Goal: Task Accomplishment & Management: Manage account settings

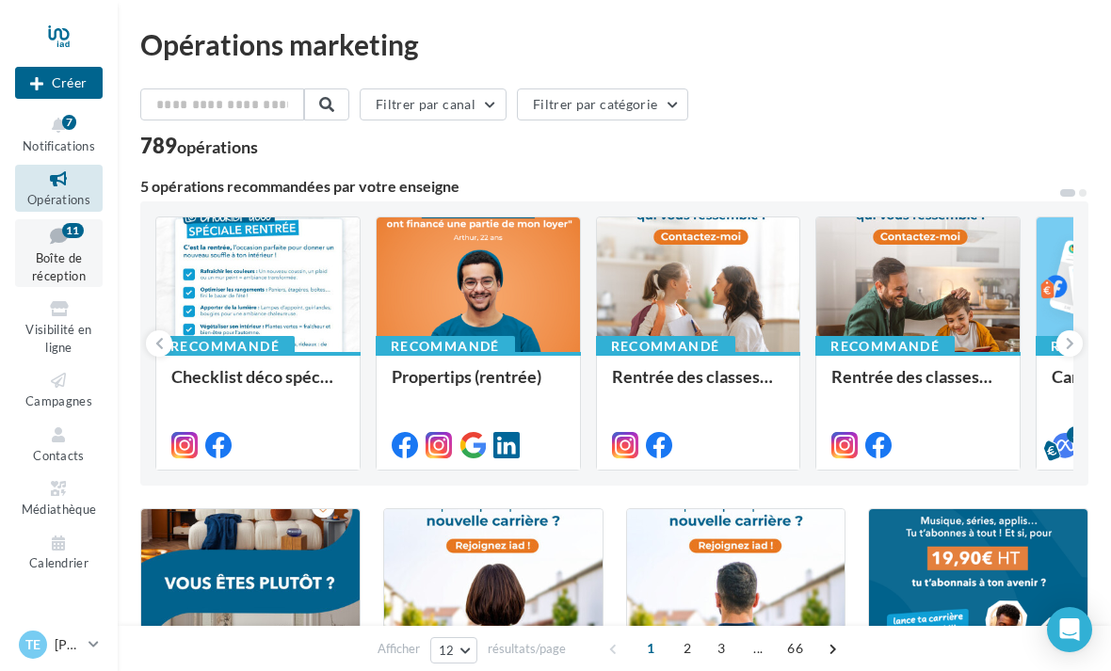
click at [59, 267] on span "Boîte de réception" at bounding box center [59, 266] width 54 height 33
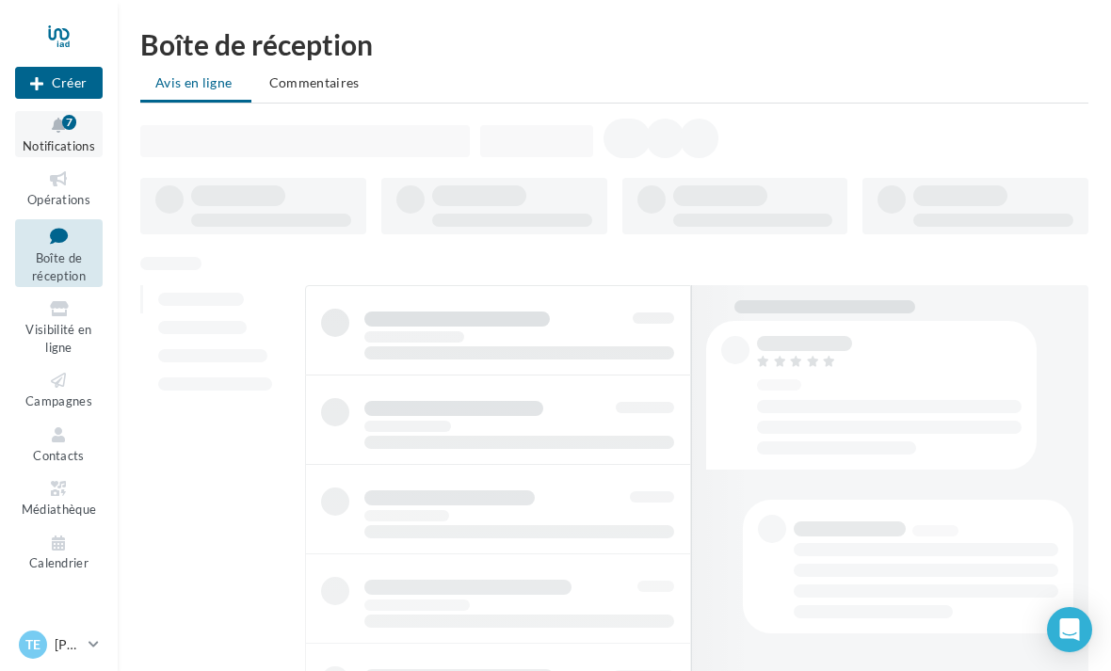
click at [81, 140] on span "Notifications" at bounding box center [59, 145] width 73 height 15
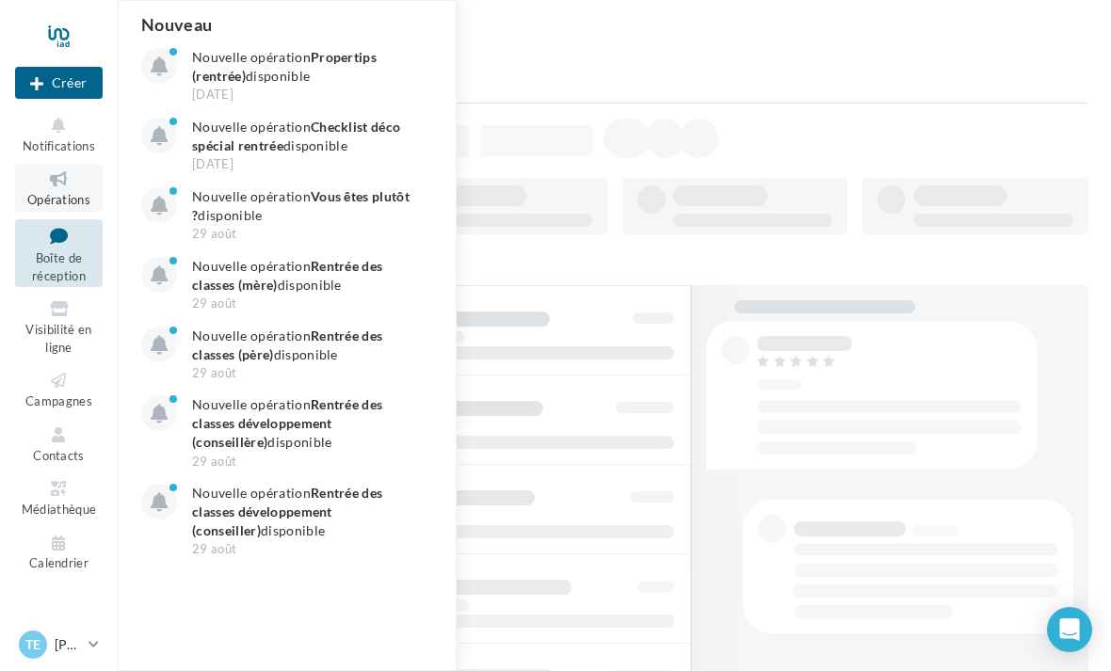
click at [72, 197] on span "Opérations" at bounding box center [58, 199] width 63 height 15
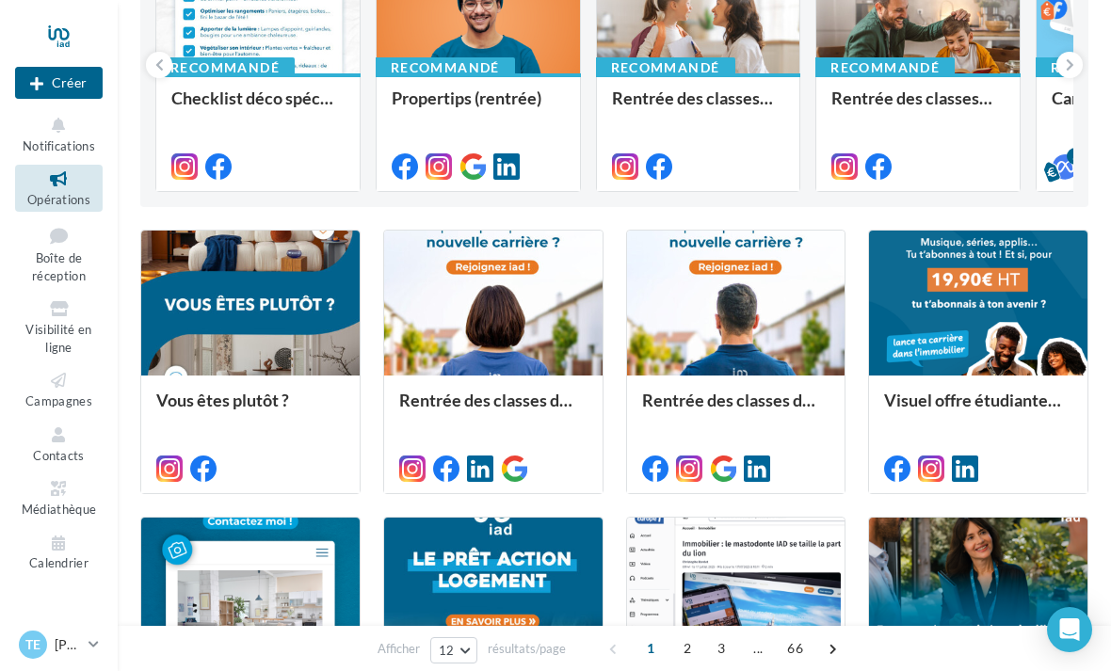
scroll to position [276, 0]
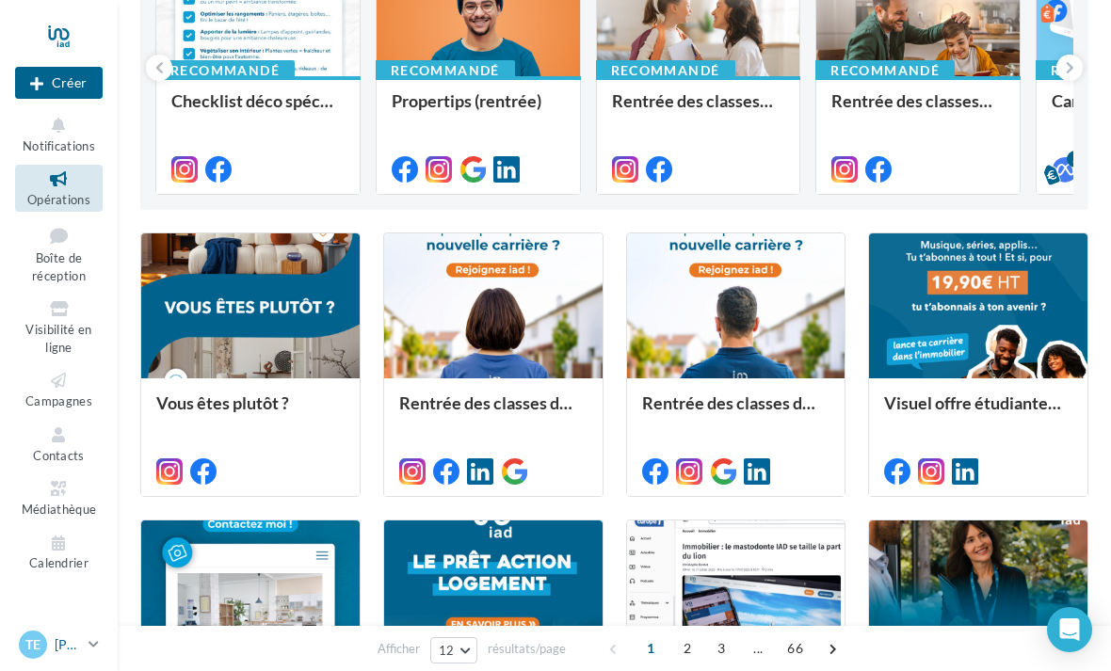
click at [99, 653] on icon at bounding box center [94, 645] width 10 height 16
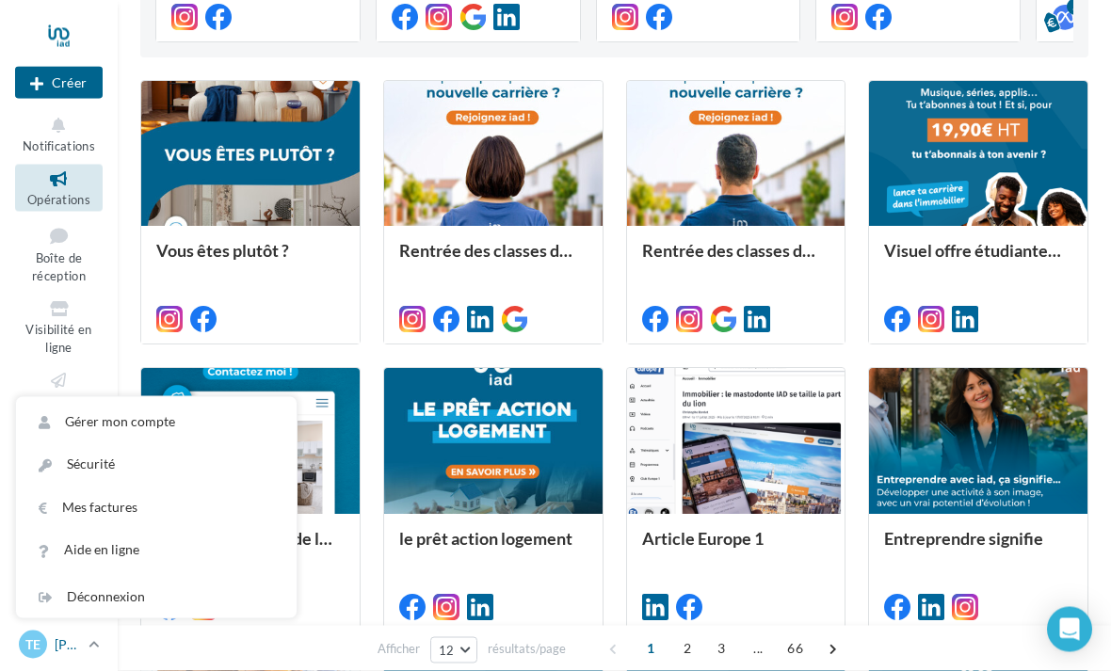
scroll to position [495, 0]
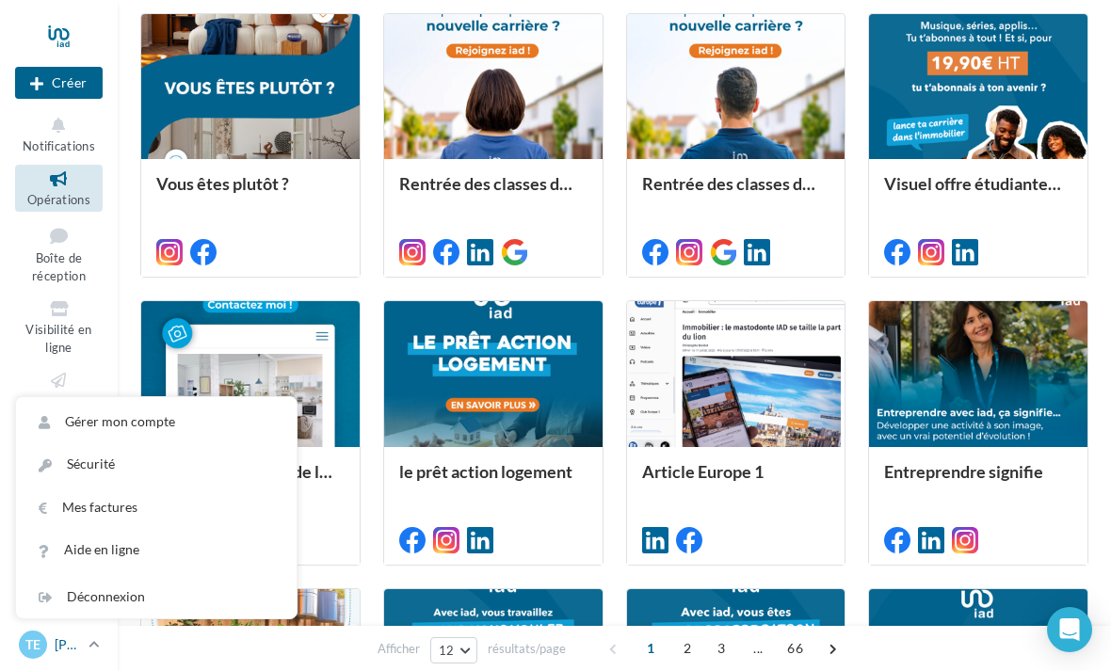
click at [26, 663] on link "Te Timothée NOL timothee.nol@iadfrance.fr" at bounding box center [59, 645] width 88 height 36
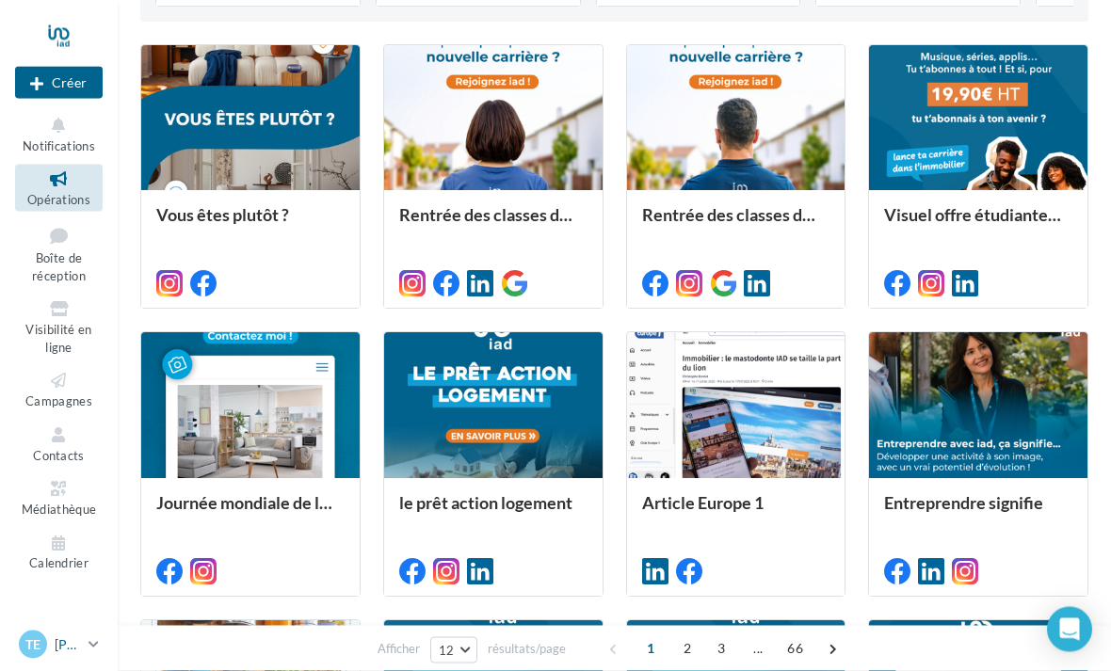
scroll to position [437, 0]
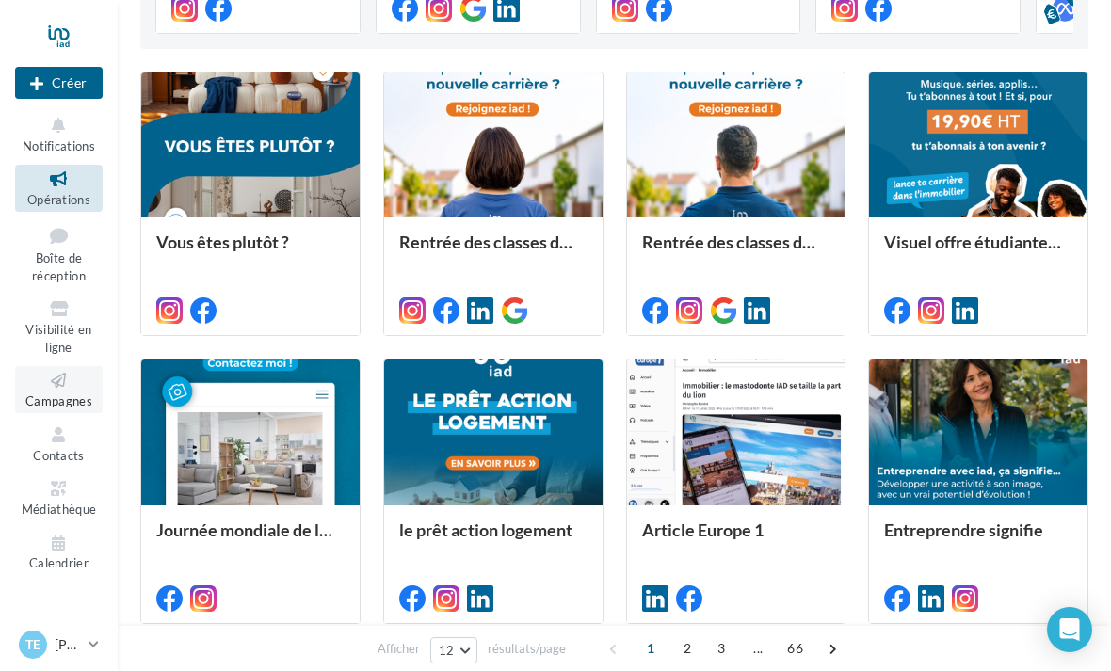
click at [58, 380] on icon at bounding box center [59, 381] width 76 height 22
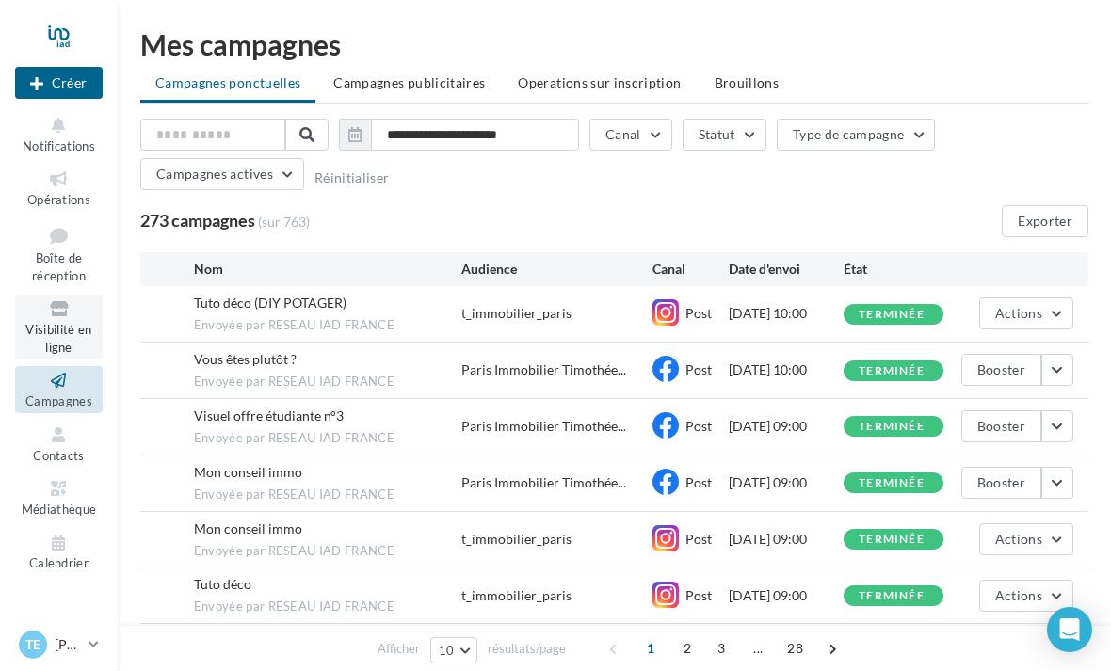
click at [59, 322] on span "Visibilité en ligne" at bounding box center [58, 338] width 66 height 33
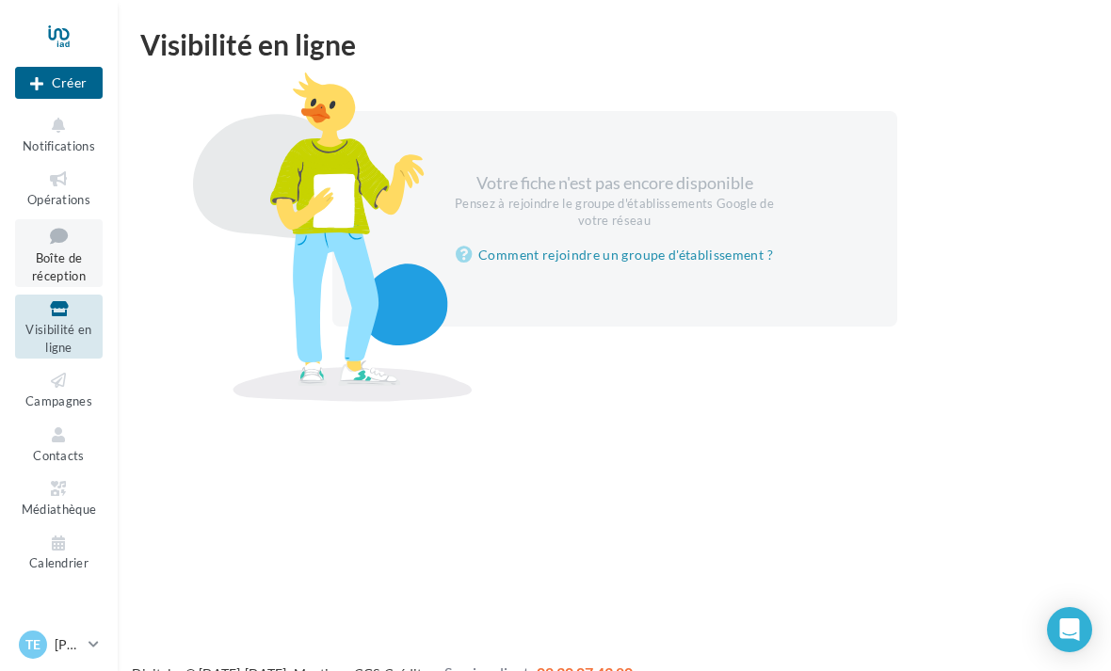
click at [61, 250] on span "Boîte de réception" at bounding box center [59, 266] width 54 height 33
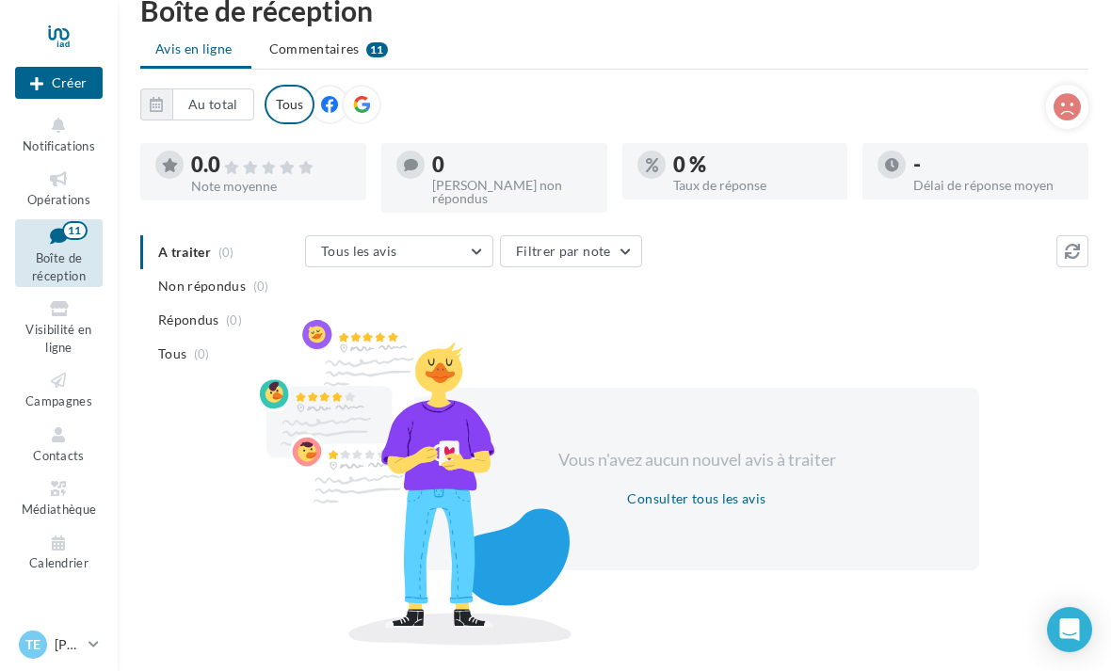
scroll to position [40, 0]
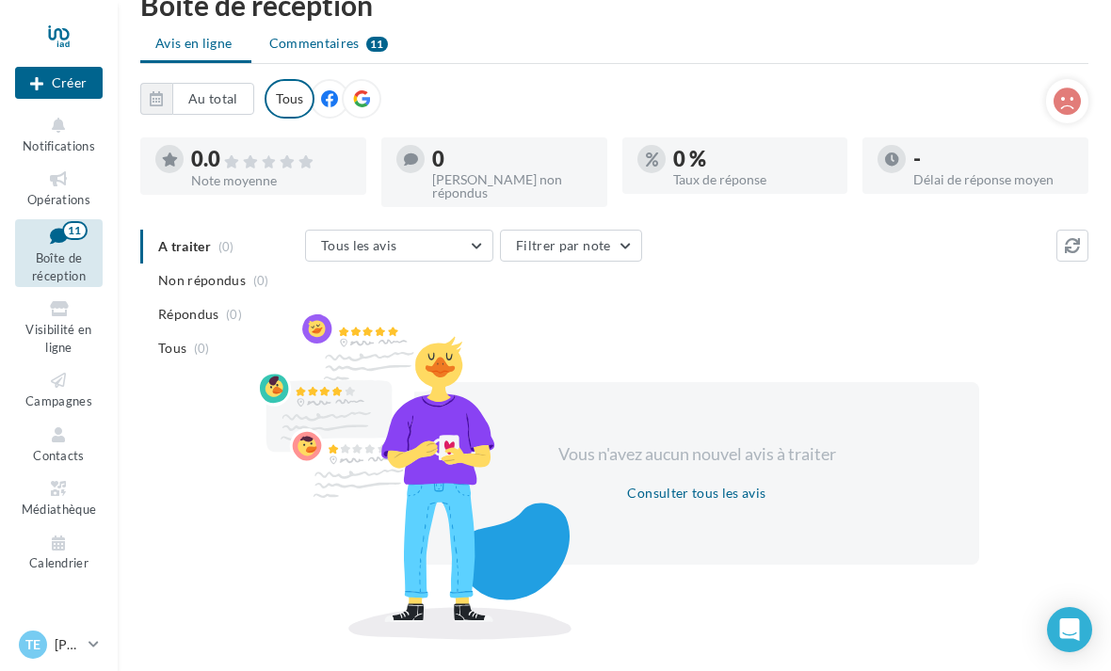
click at [299, 52] on span "Commentaires" at bounding box center [314, 43] width 90 height 19
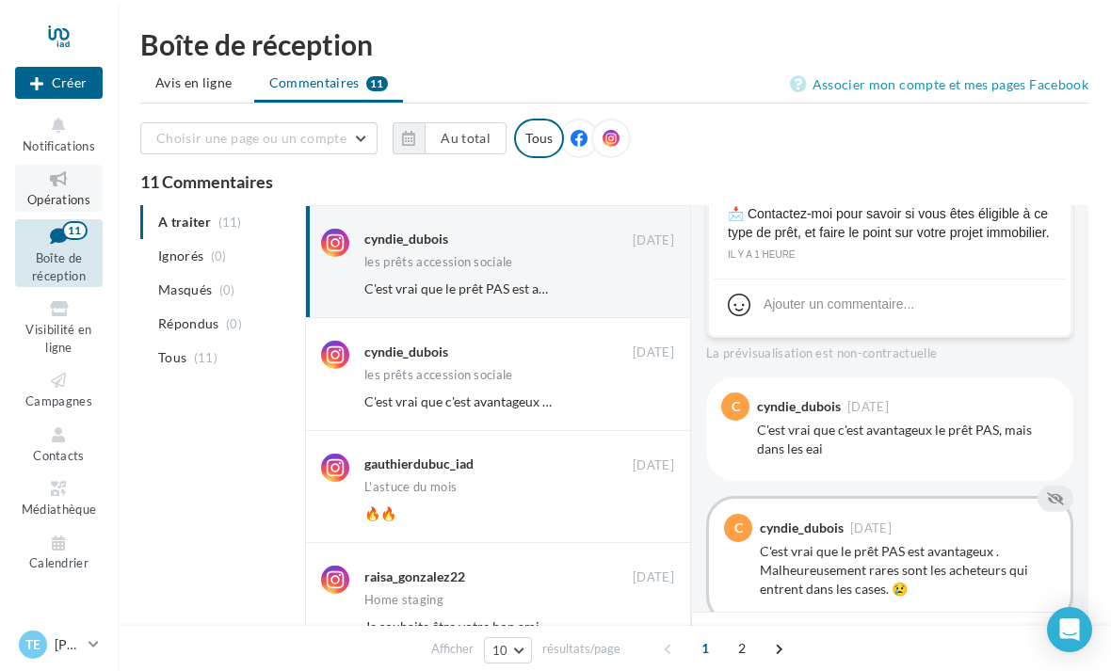
click at [57, 194] on span "Opérations" at bounding box center [58, 199] width 63 height 15
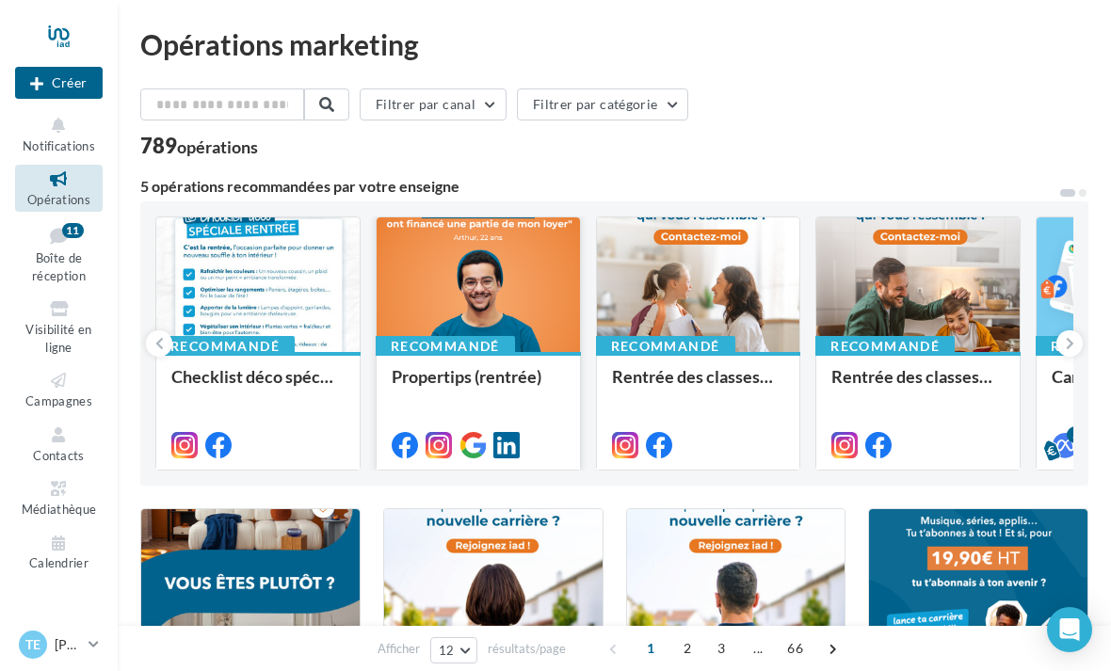
click at [501, 317] on div at bounding box center [478, 286] width 203 height 137
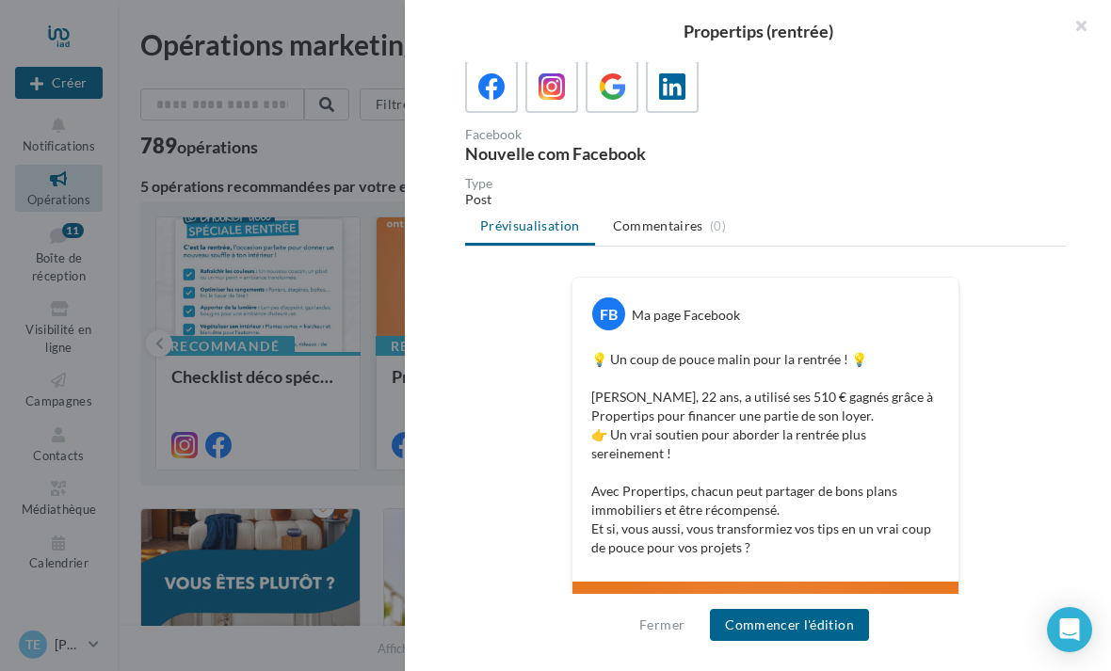
scroll to position [116, 0]
click at [541, 92] on icon at bounding box center [552, 86] width 27 height 27
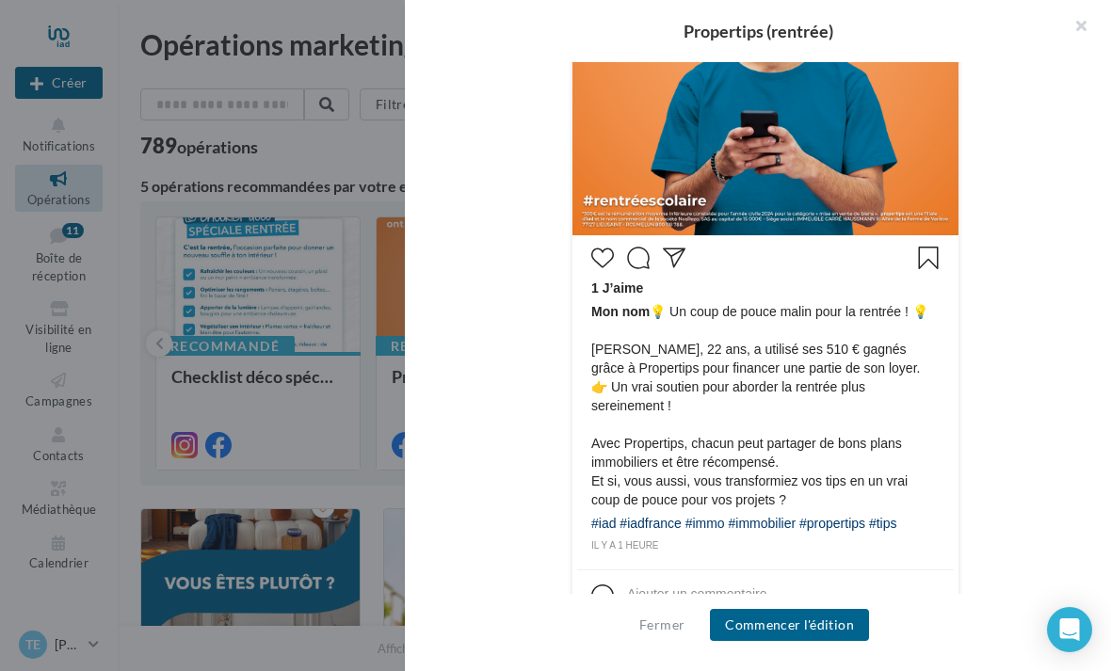
scroll to position [712, 0]
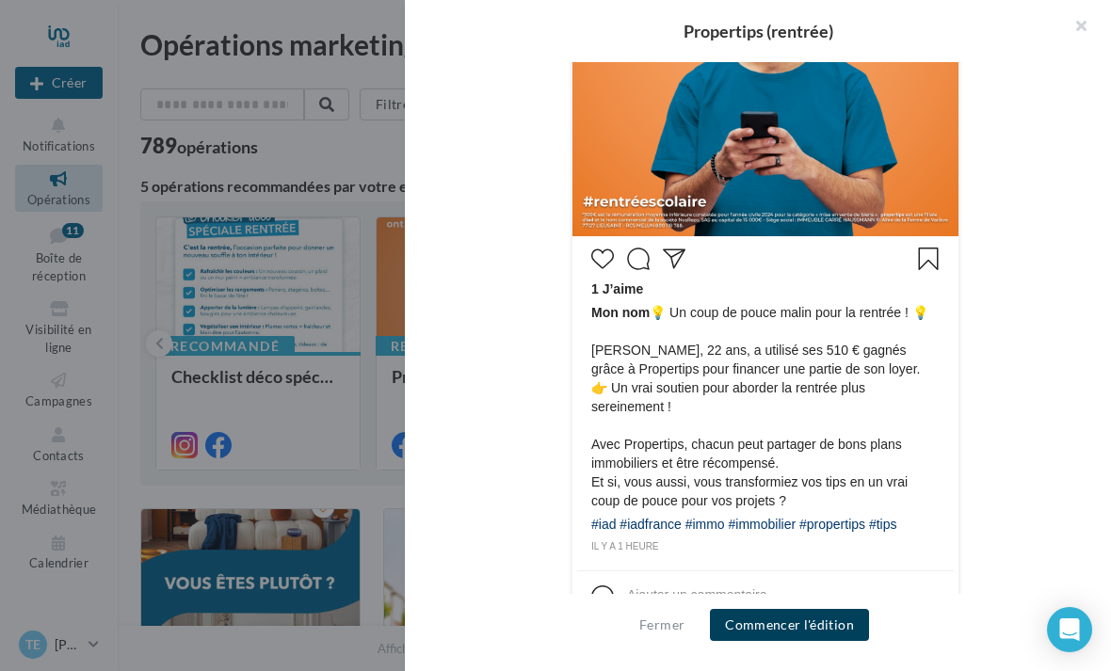
click at [807, 614] on button "Commencer l'édition" at bounding box center [789, 625] width 159 height 32
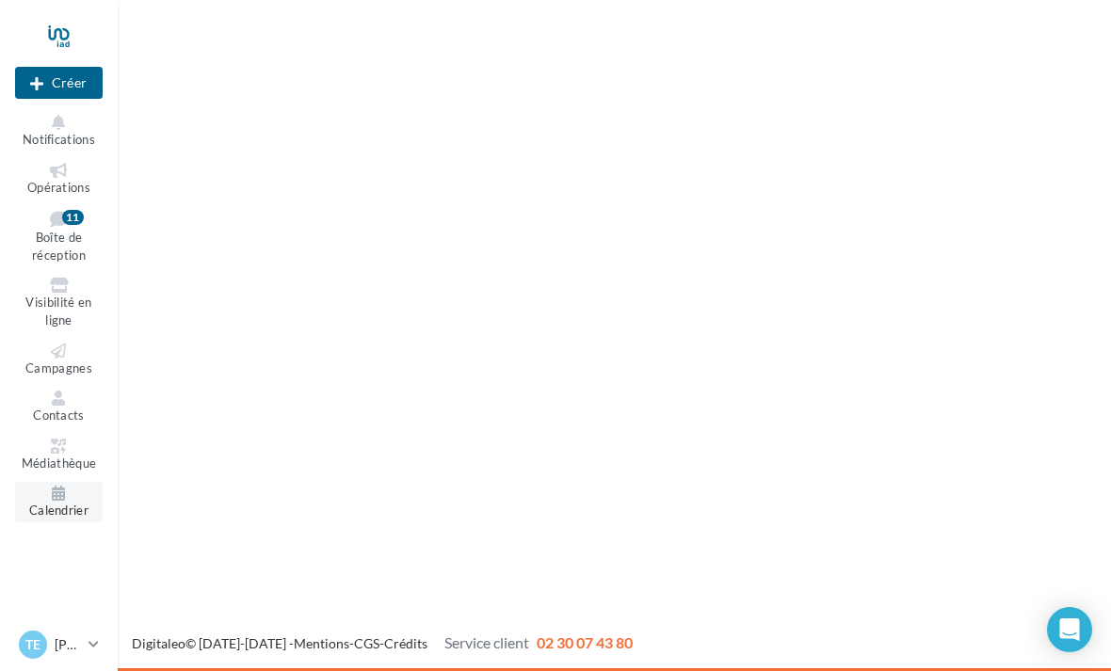
click at [56, 505] on span "Calendrier" at bounding box center [58, 510] width 59 height 15
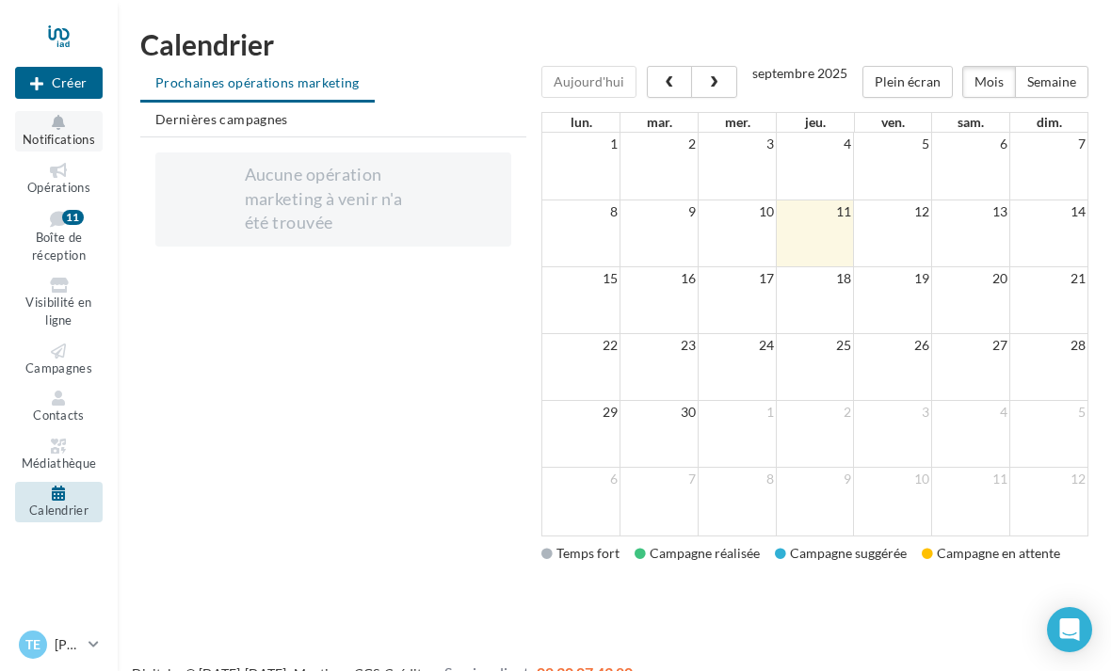
click at [61, 126] on icon at bounding box center [59, 122] width 76 height 15
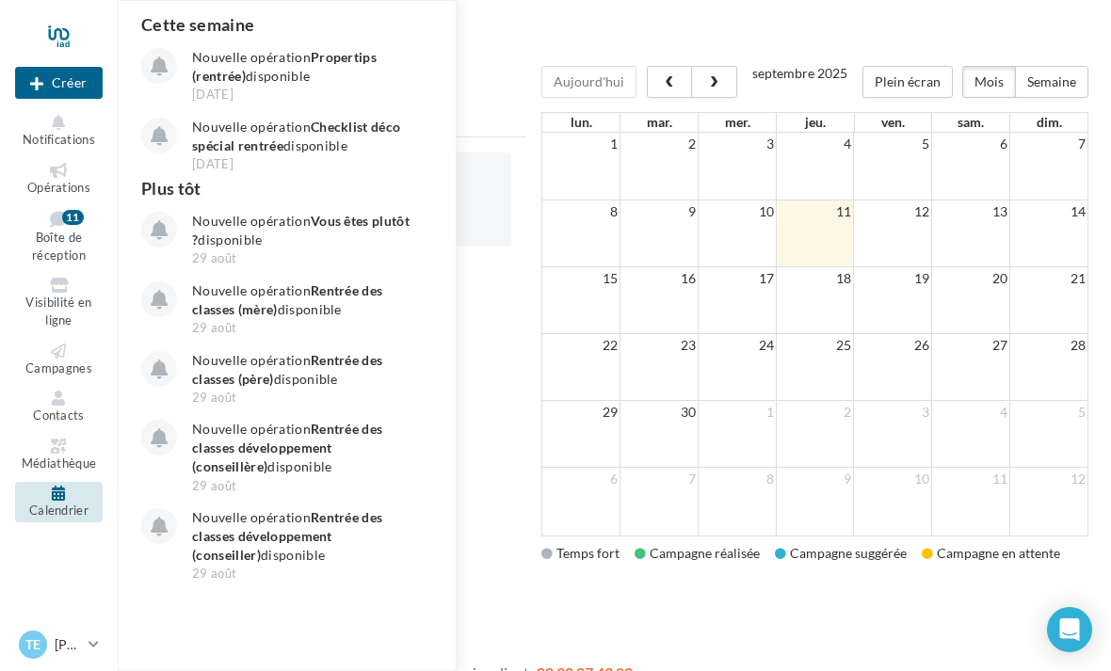
click at [60, 36] on div at bounding box center [59, 35] width 88 height 47
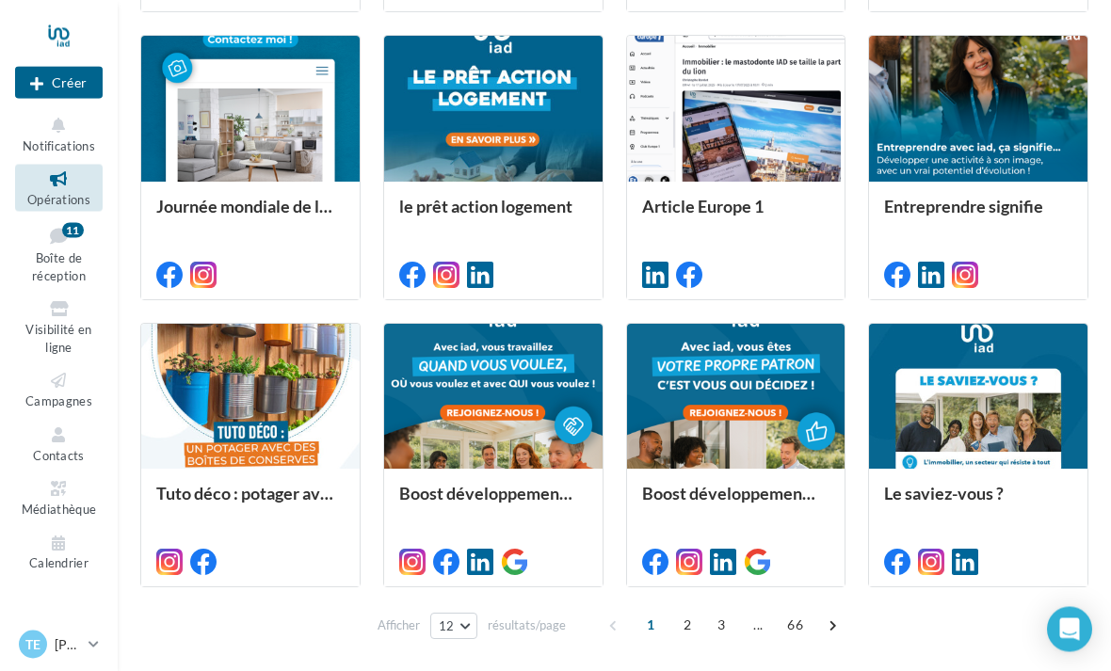
scroll to position [773, 0]
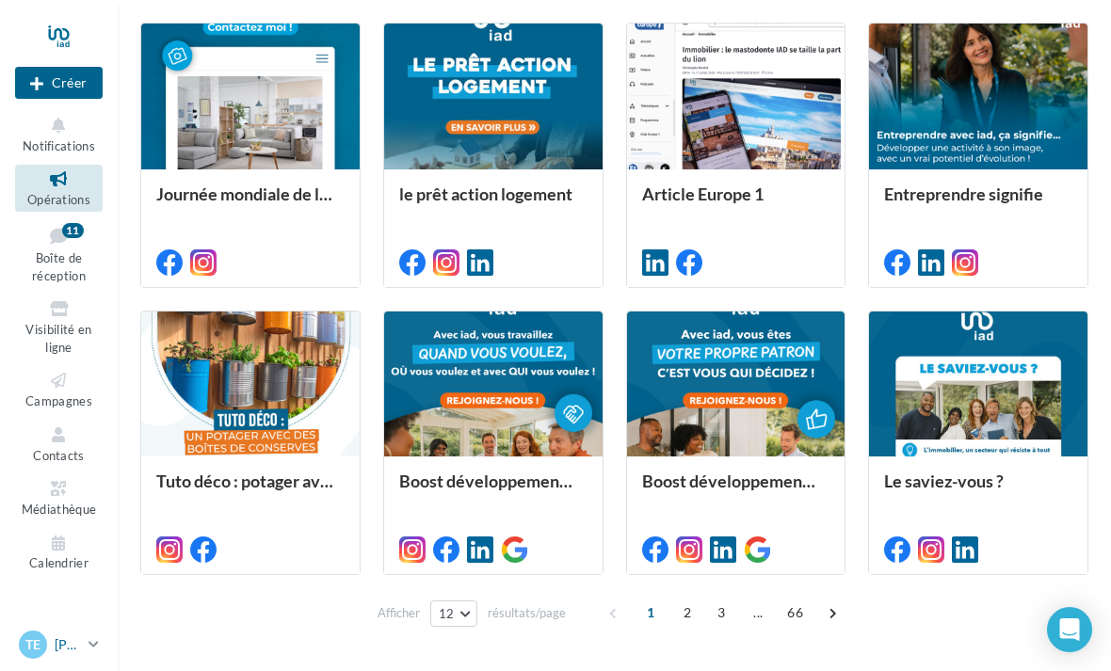
click at [81, 654] on p "[PERSON_NAME]" at bounding box center [68, 645] width 26 height 19
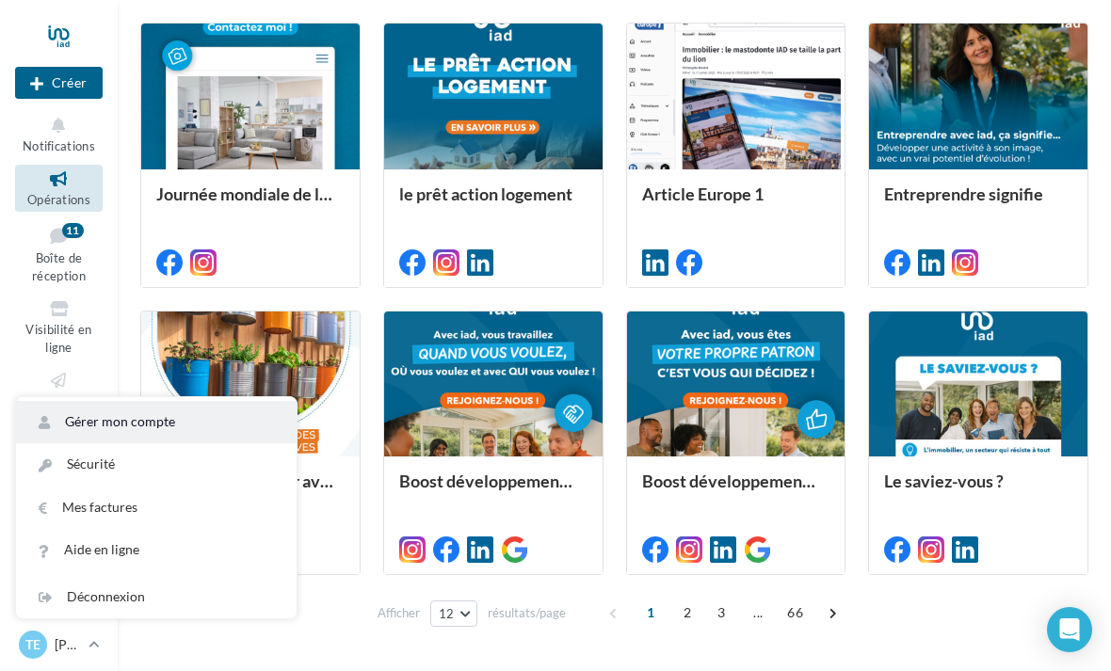
click at [94, 444] on link "Gérer mon compte" at bounding box center [156, 422] width 281 height 42
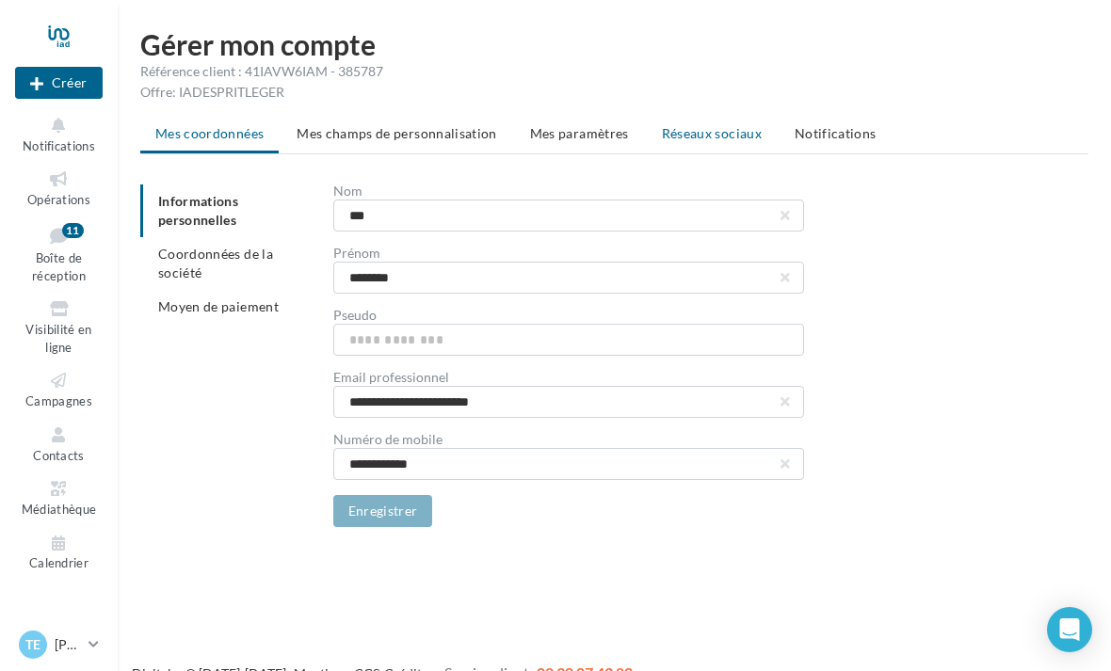
click at [684, 147] on li "Réseaux sociaux" at bounding box center [712, 134] width 130 height 34
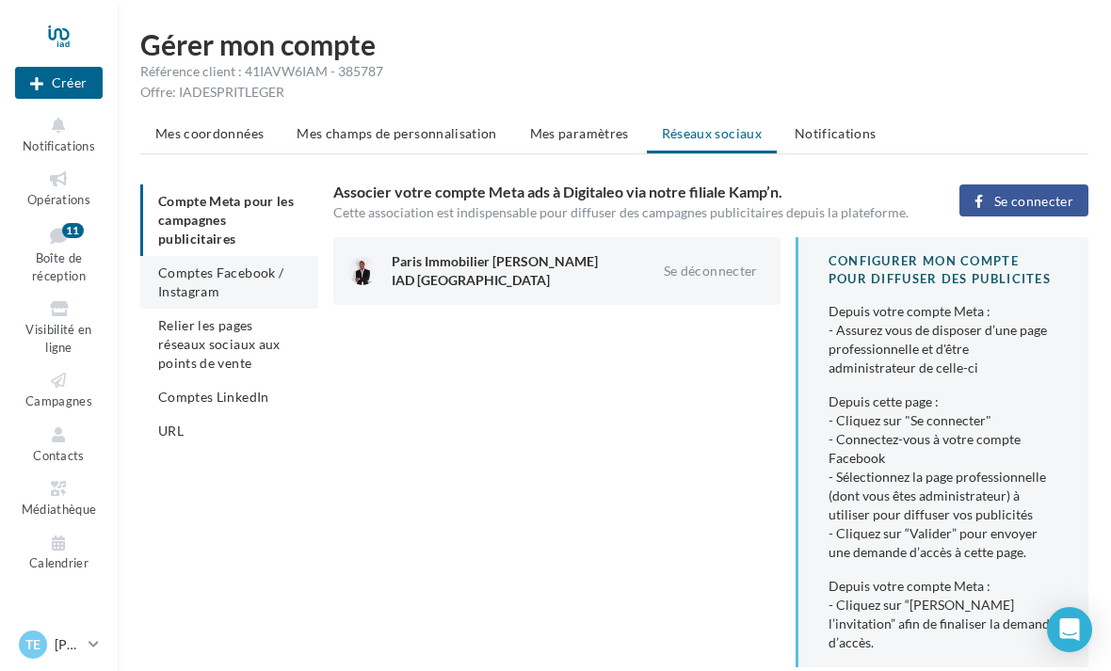
click at [178, 283] on span "Comptes Facebook / Instagram" at bounding box center [220, 282] width 125 height 35
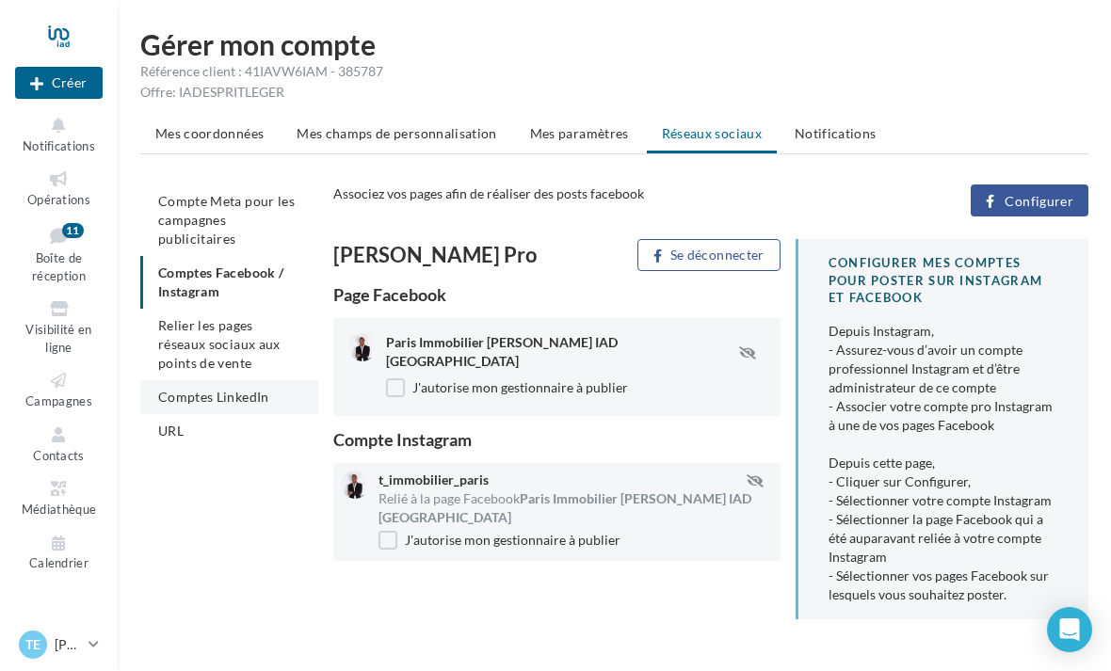
click at [177, 401] on span "Comptes LinkedIn" at bounding box center [213, 397] width 111 height 16
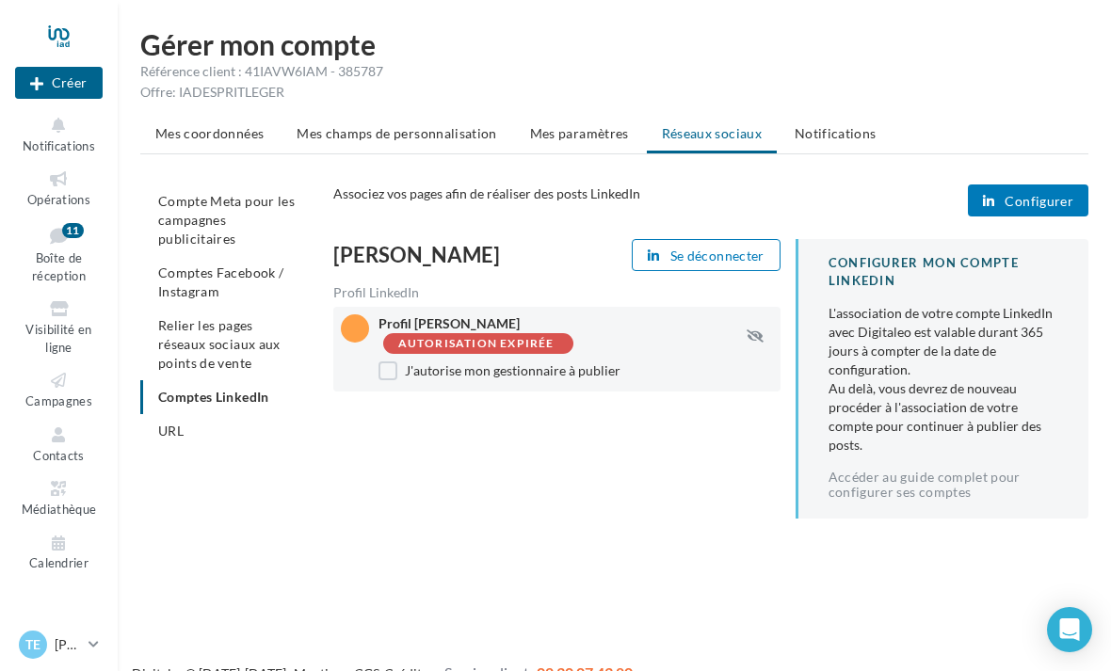
click at [555, 338] on div "Autorisation expirée" at bounding box center [476, 344] width 156 height 12
click at [461, 362] on label "J'autorise mon gestionnaire à publier" at bounding box center [500, 371] width 242 height 19
click at [399, 362] on label "J'autorise mon gestionnaire à publier" at bounding box center [500, 371] width 242 height 19
click at [354, 327] on div at bounding box center [355, 329] width 28 height 28
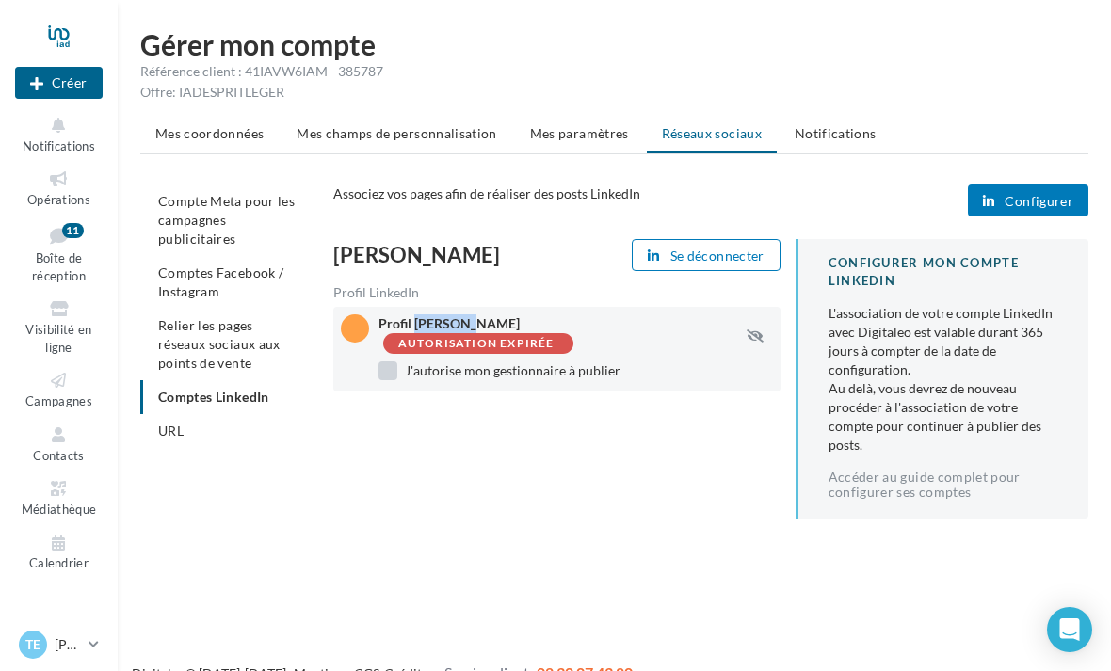
click at [565, 362] on label "J'autorise mon gestionnaire à publier" at bounding box center [500, 371] width 242 height 19
click at [1050, 202] on span "Configurer" at bounding box center [1039, 201] width 69 height 15
click at [397, 362] on label "J'autorise mon gestionnaire à publier" at bounding box center [500, 371] width 242 height 19
click at [61, 183] on icon at bounding box center [59, 180] width 76 height 22
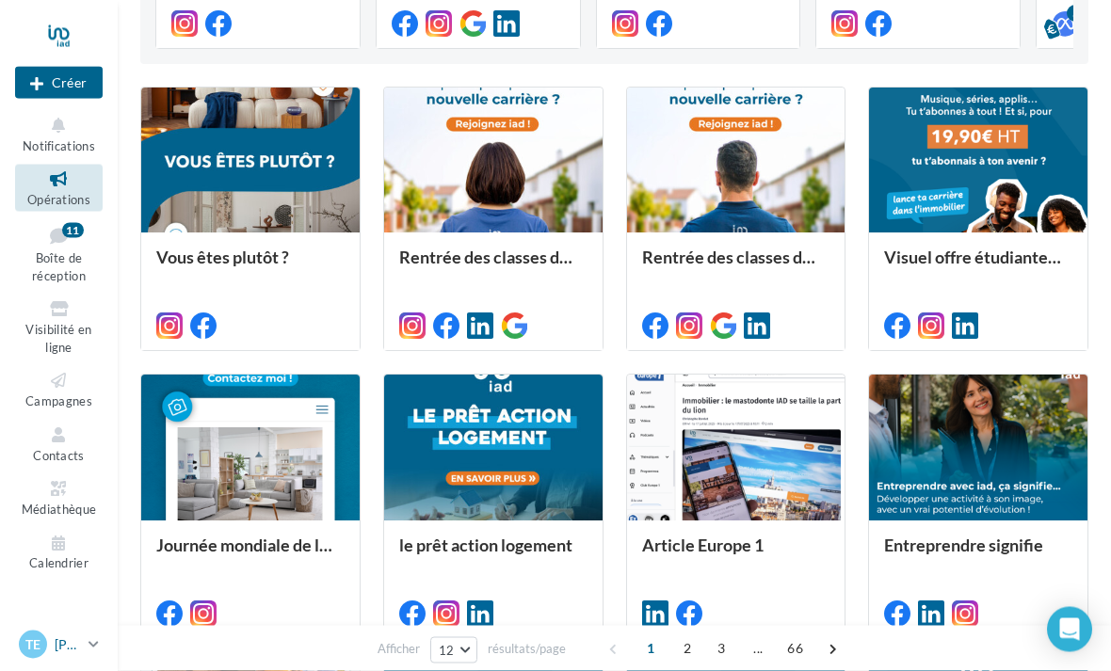
click at [83, 663] on link "[PERSON_NAME] NOL [EMAIL_ADDRESS][DOMAIN_NAME]" at bounding box center [59, 645] width 88 height 36
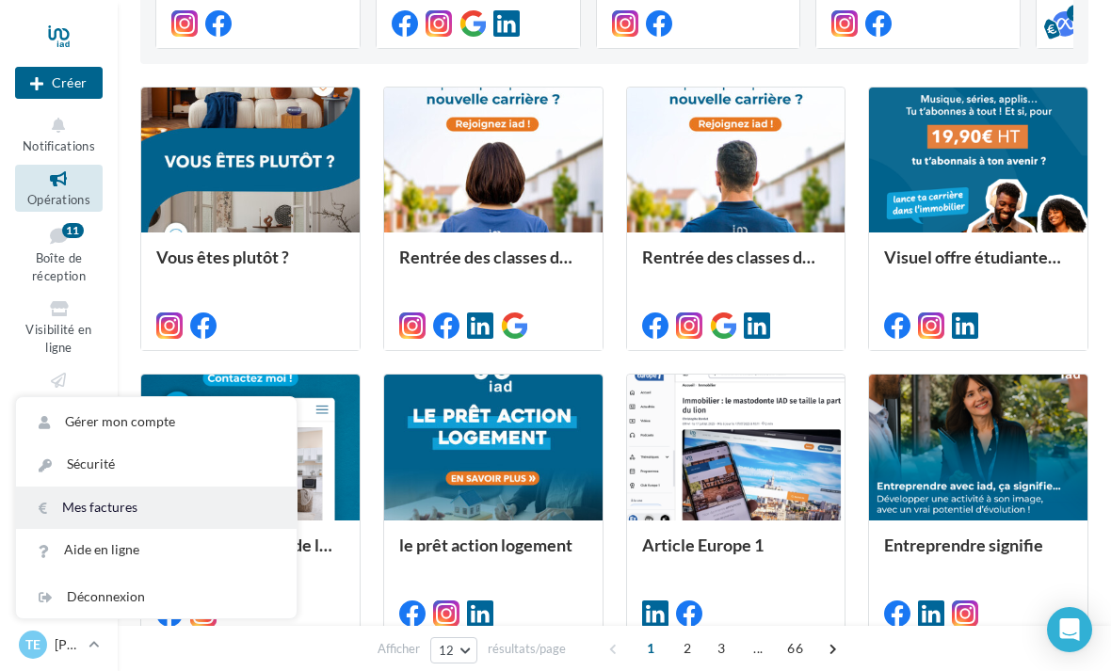
click at [78, 529] on link "Mes factures" at bounding box center [156, 508] width 281 height 42
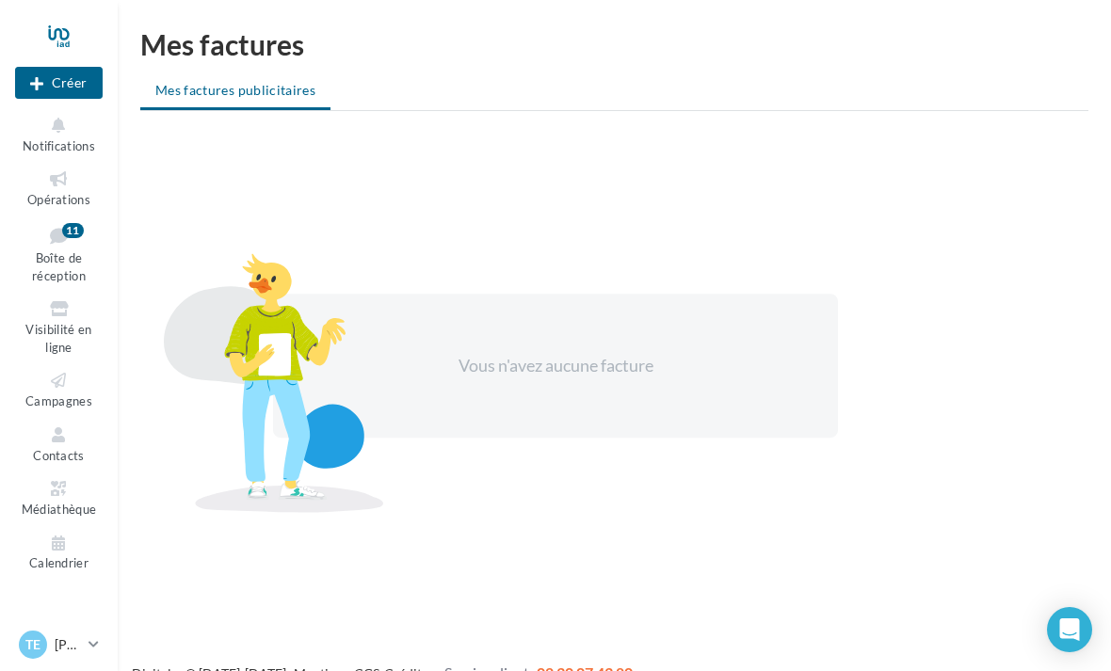
scroll to position [30, 0]
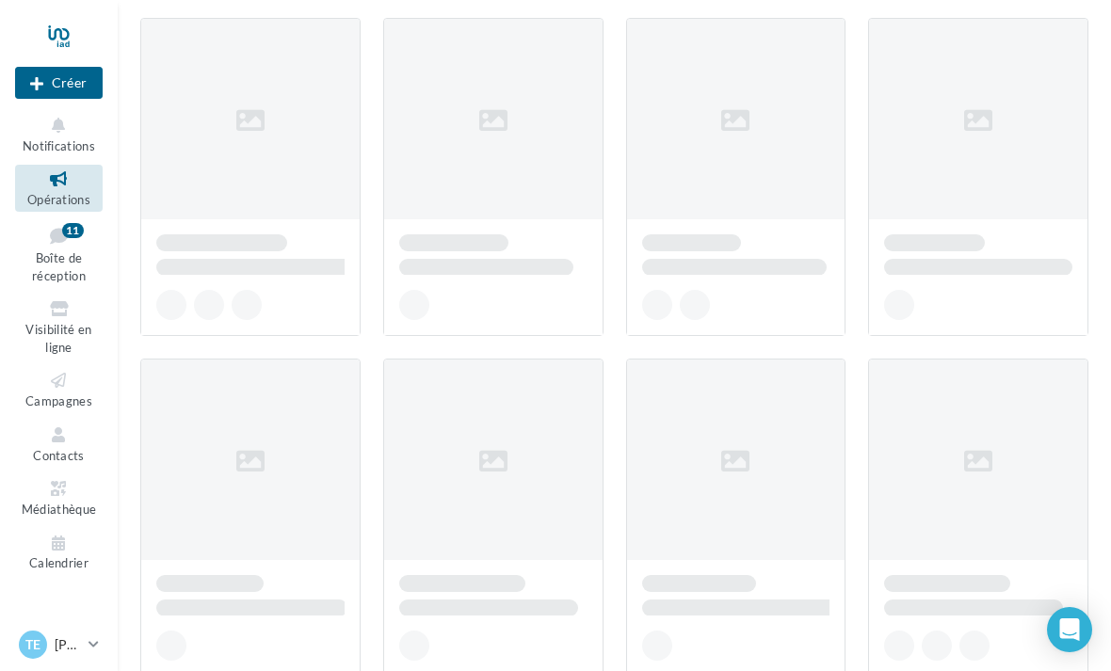
scroll to position [923, 0]
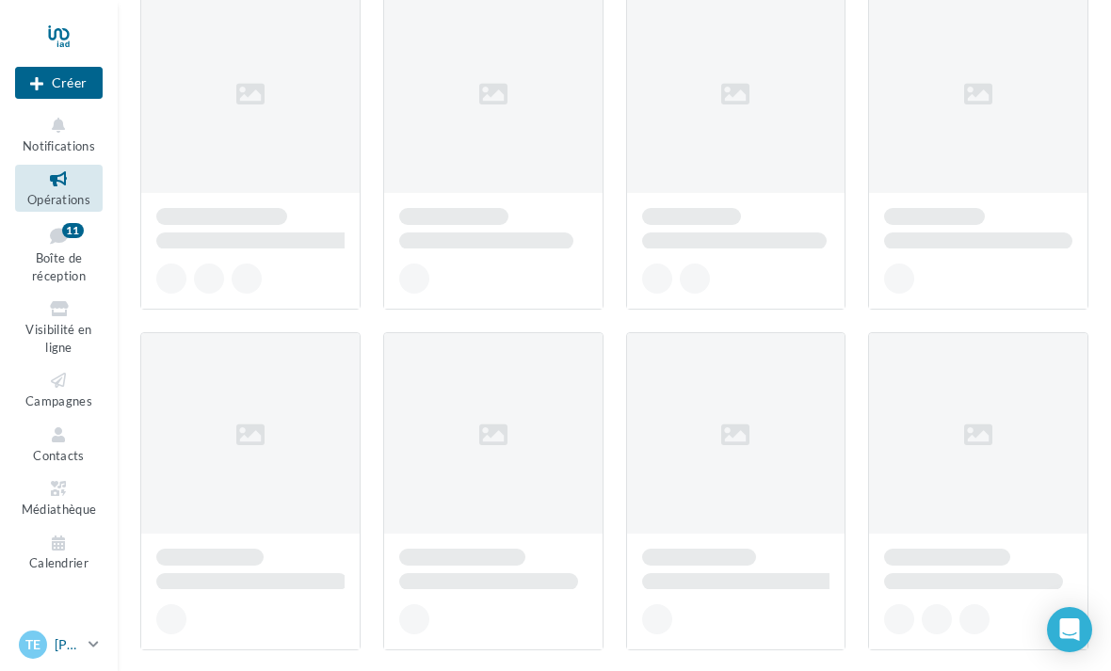
click at [88, 663] on link "[PERSON_NAME] NOL [EMAIL_ADDRESS][DOMAIN_NAME]" at bounding box center [59, 645] width 88 height 36
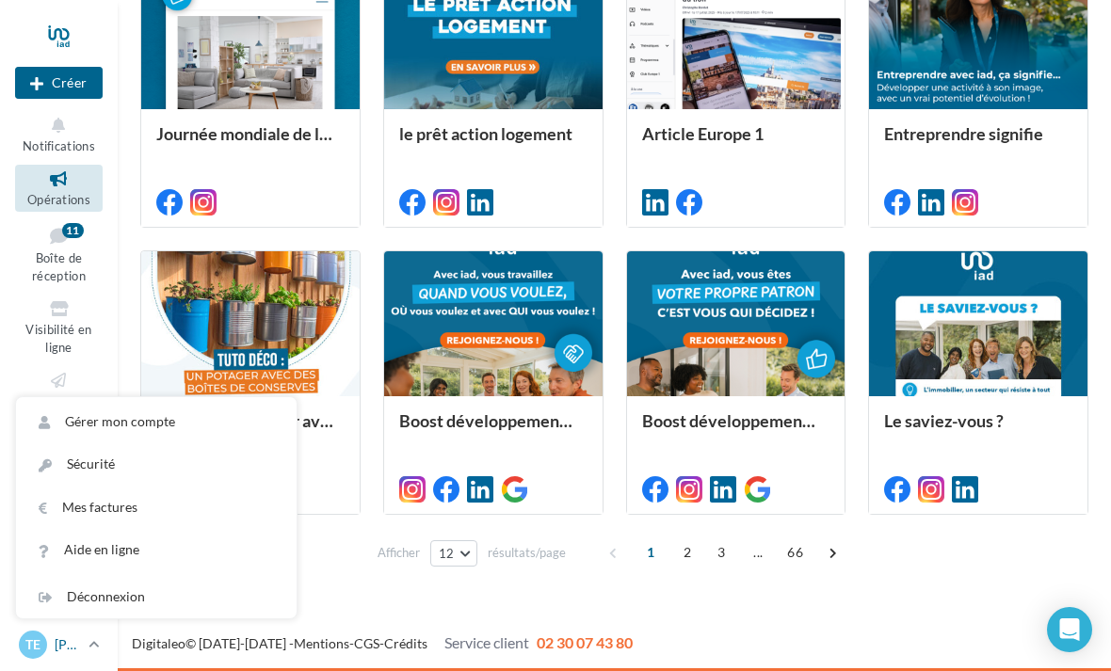
scroll to position [773, 0]
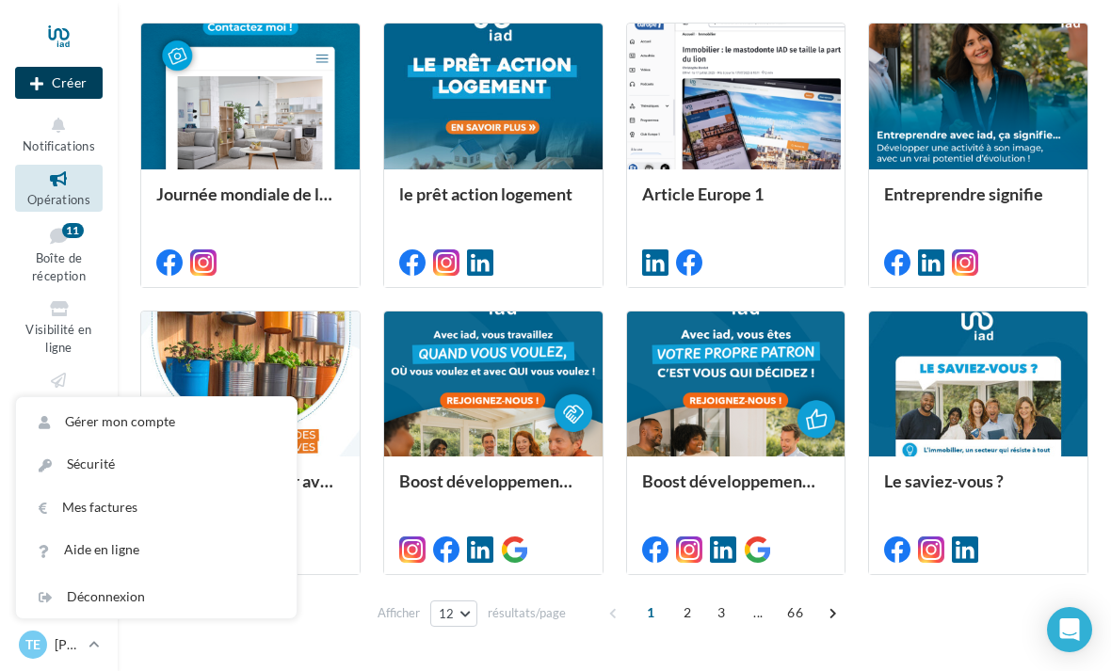
click at [31, 84] on icon at bounding box center [36, 84] width 13 height 0
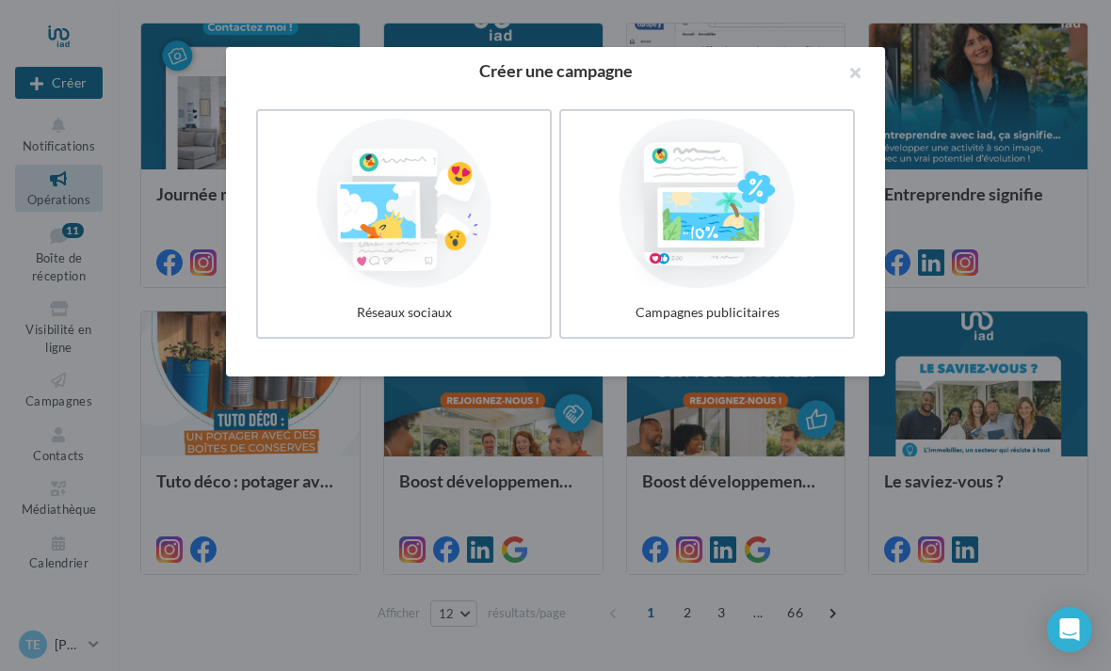
click at [185, 145] on div at bounding box center [555, 335] width 1111 height 671
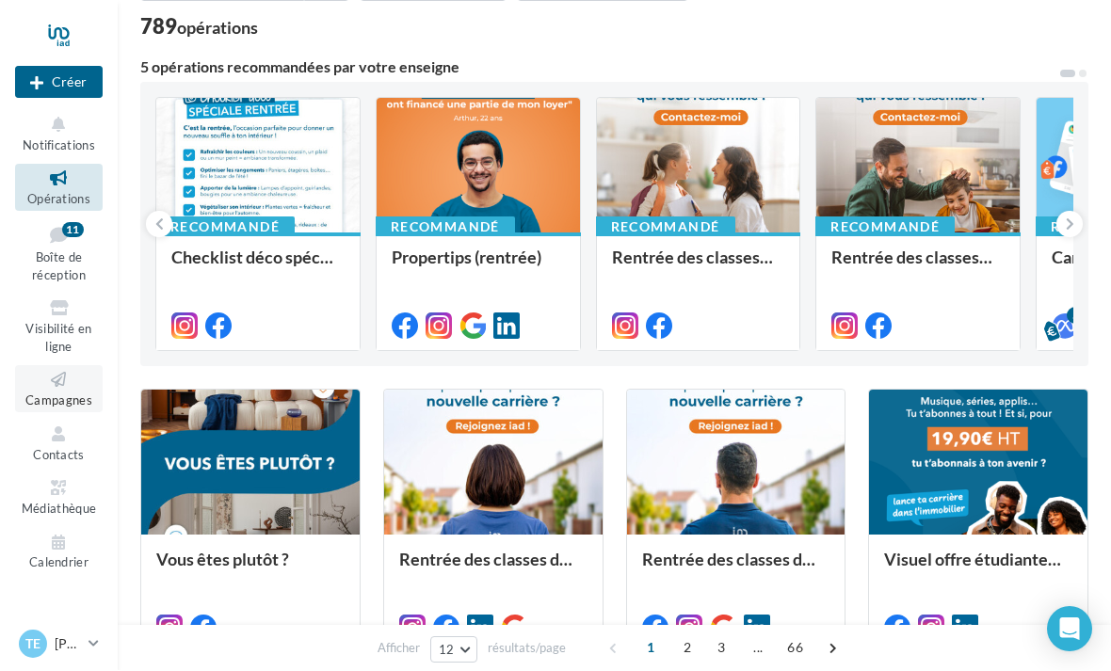
scroll to position [120, 0]
click at [60, 382] on icon at bounding box center [59, 381] width 76 height 22
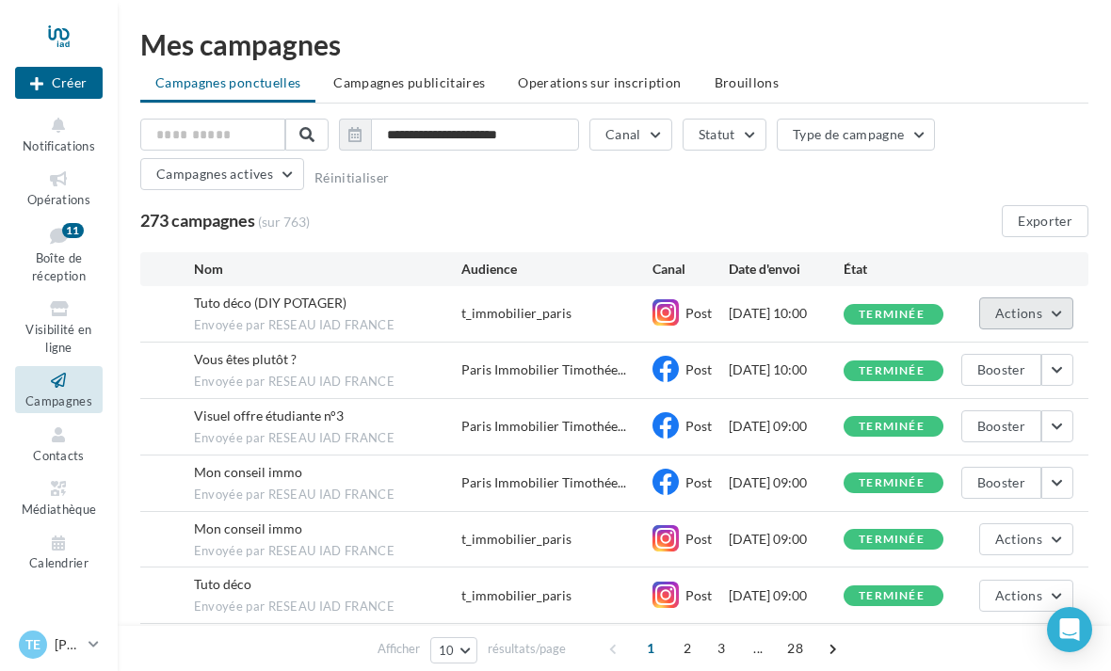
click at [1059, 313] on button "Actions" at bounding box center [1026, 314] width 94 height 32
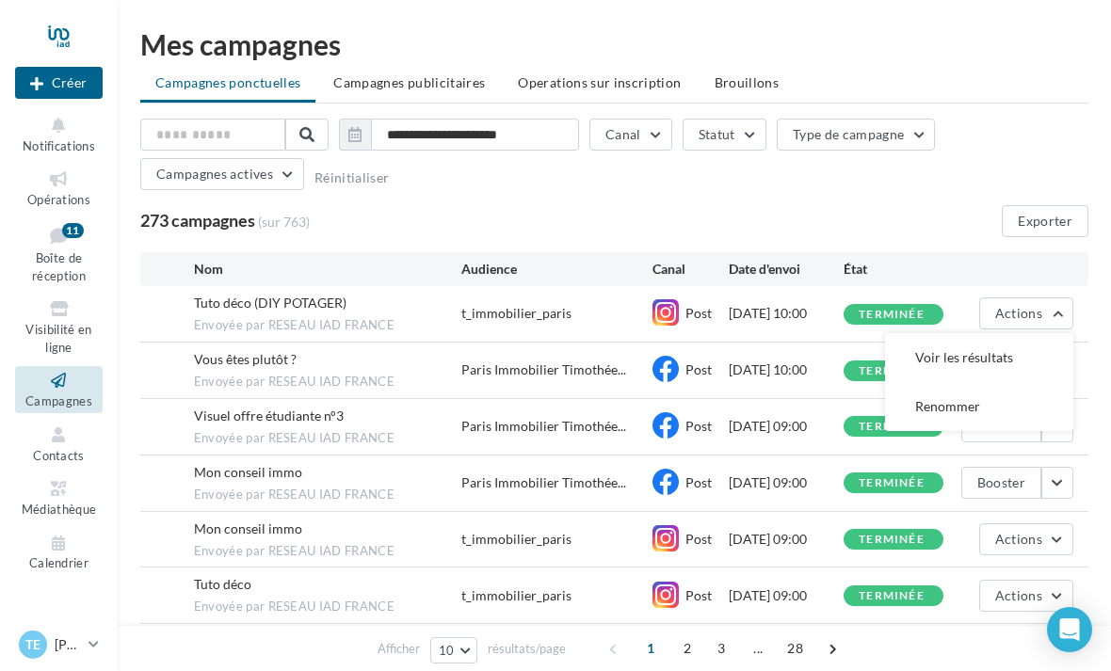
click at [976, 177] on div "**********" at bounding box center [614, 158] width 948 height 79
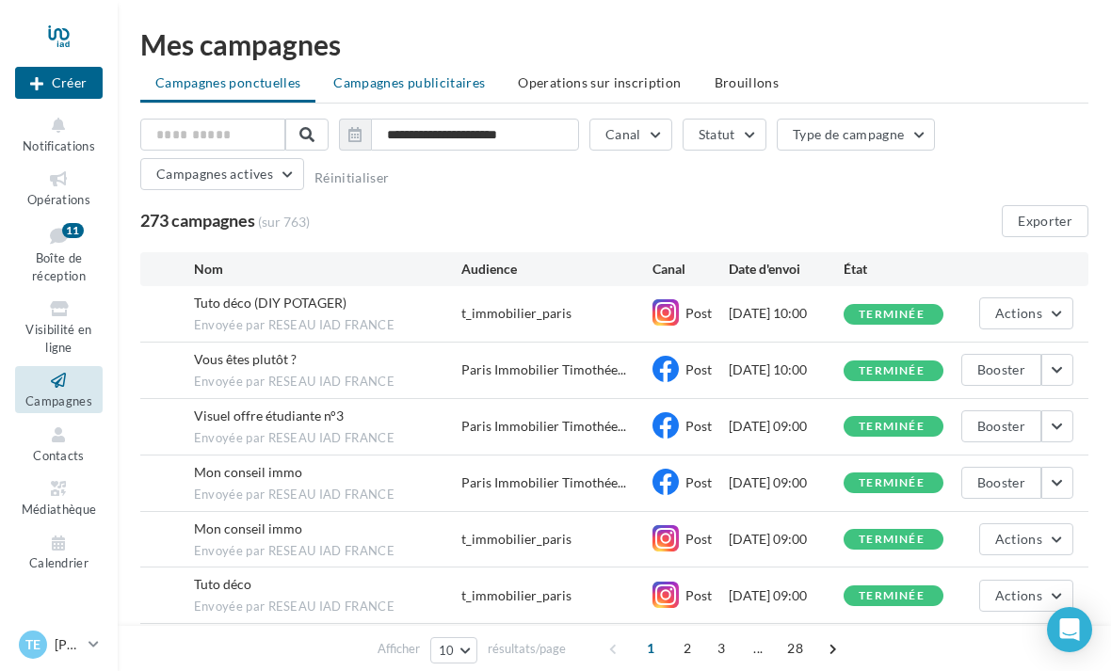
click at [399, 84] on span "Campagnes publicitaires" at bounding box center [409, 82] width 152 height 16
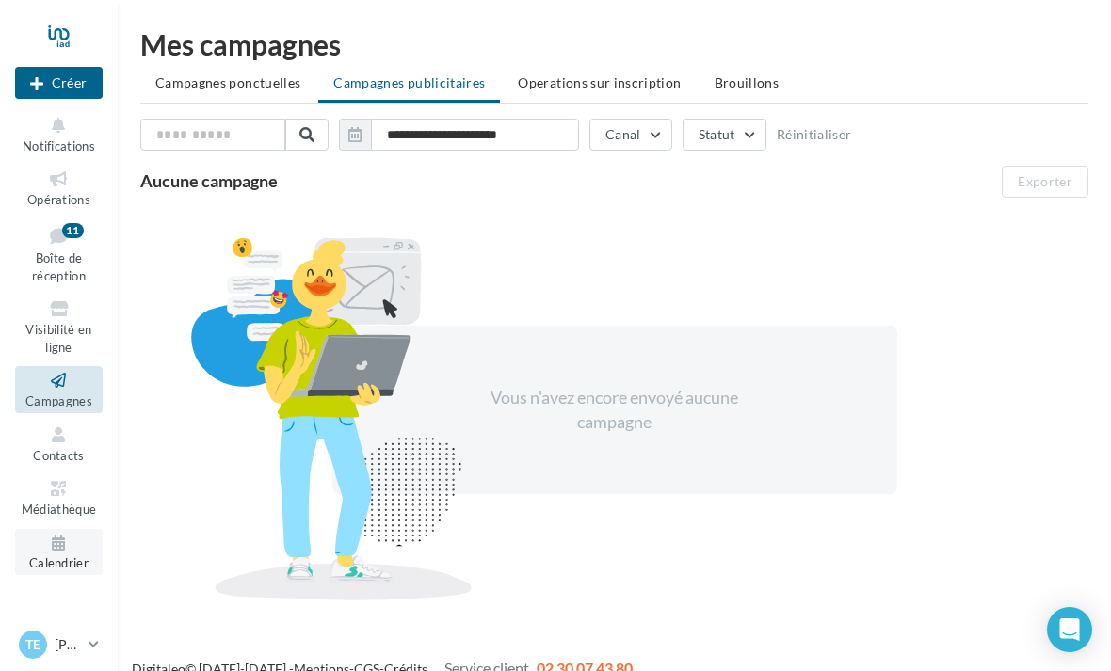
click at [53, 557] on span "Calendrier" at bounding box center [58, 564] width 59 height 15
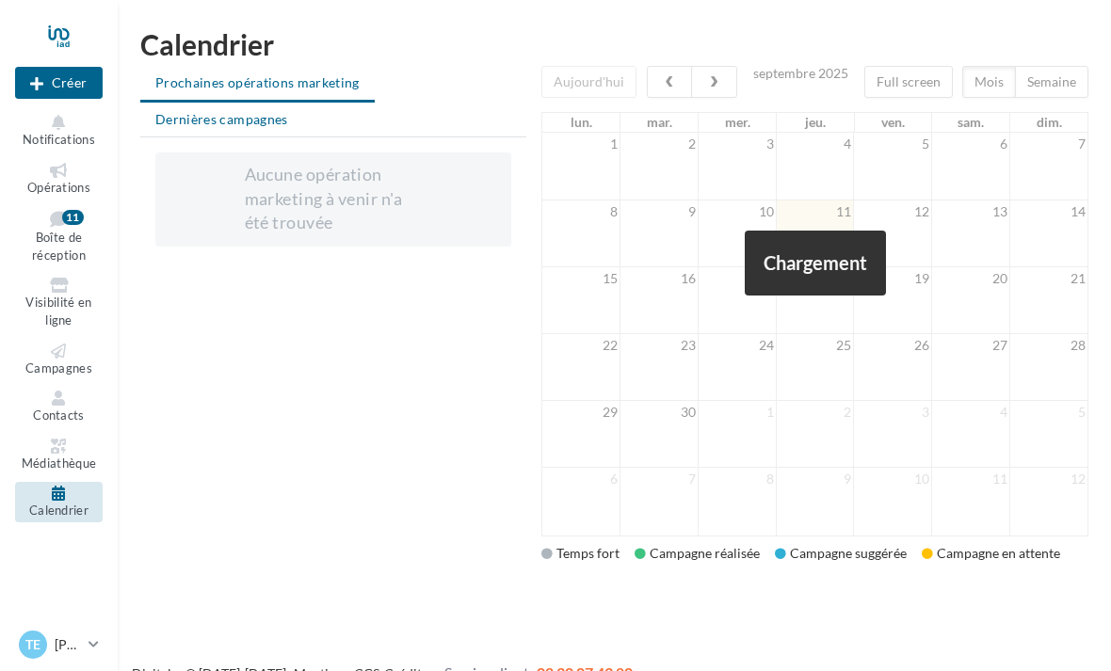
click at [195, 132] on li "Dernières campagnes" at bounding box center [221, 120] width 163 height 34
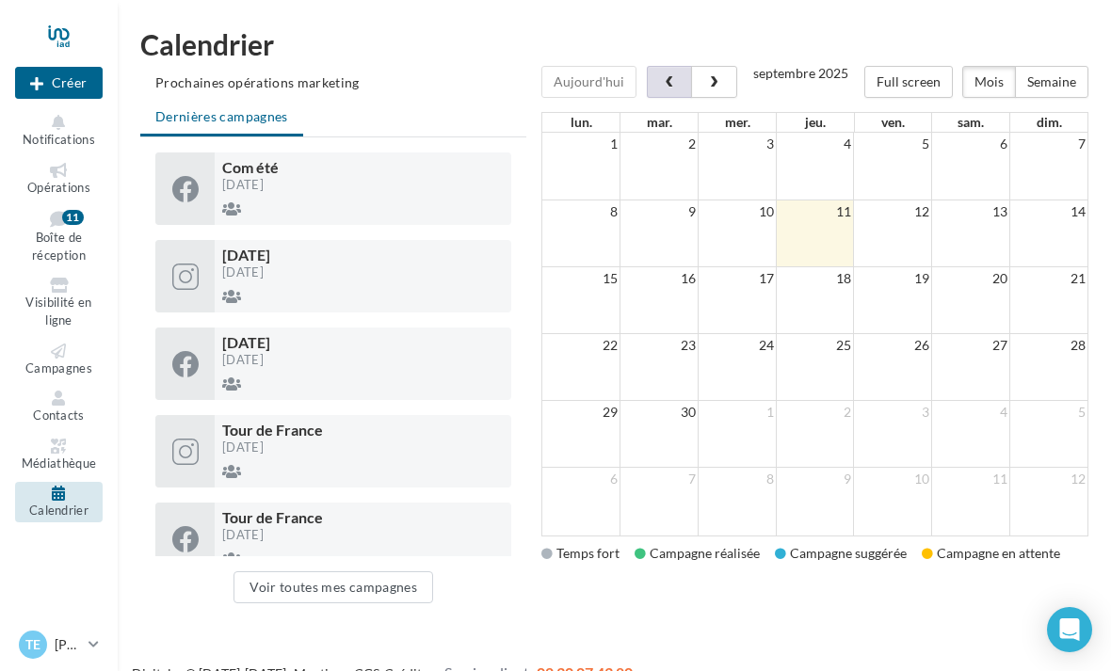
click at [657, 74] on button "button" at bounding box center [669, 82] width 45 height 32
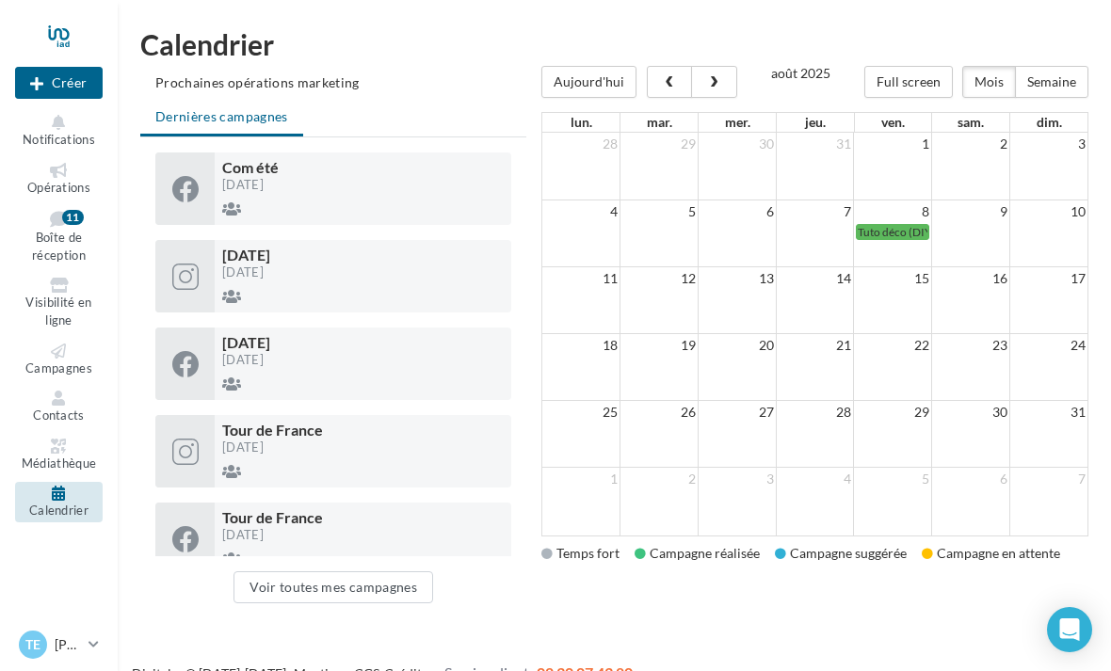
click at [7, 625] on nav "Nouvelle campagne Créer Notifications Opérations Boîte de réception 11 Visibili…" at bounding box center [59, 335] width 118 height 671
click at [60, 36] on div at bounding box center [59, 35] width 88 height 47
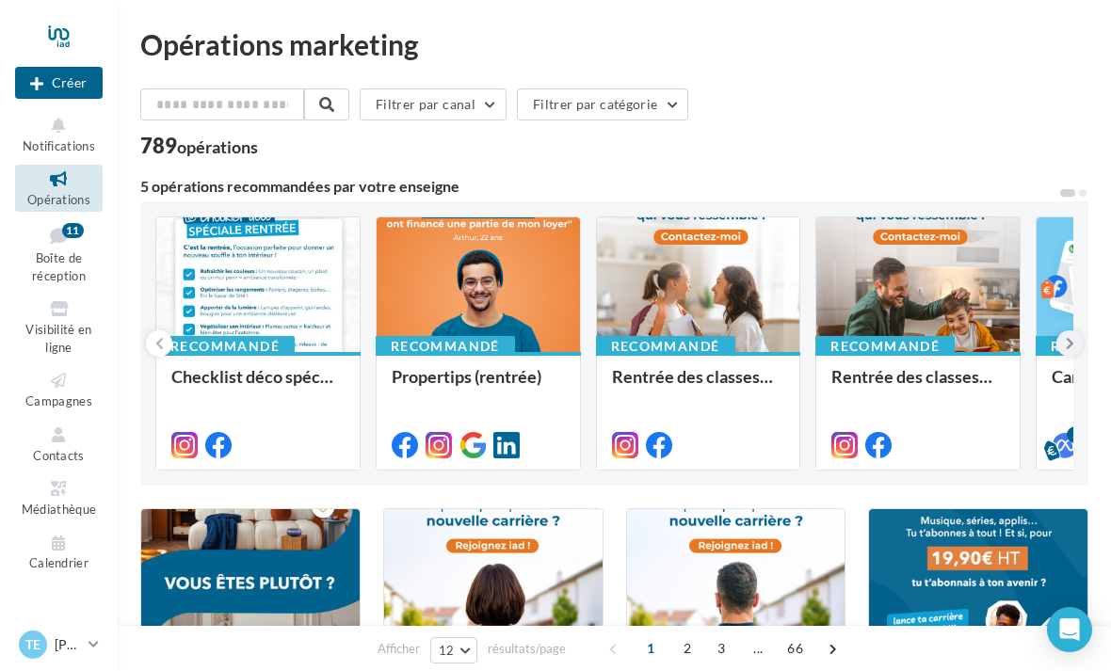
click at [1077, 339] on button at bounding box center [1070, 344] width 26 height 26
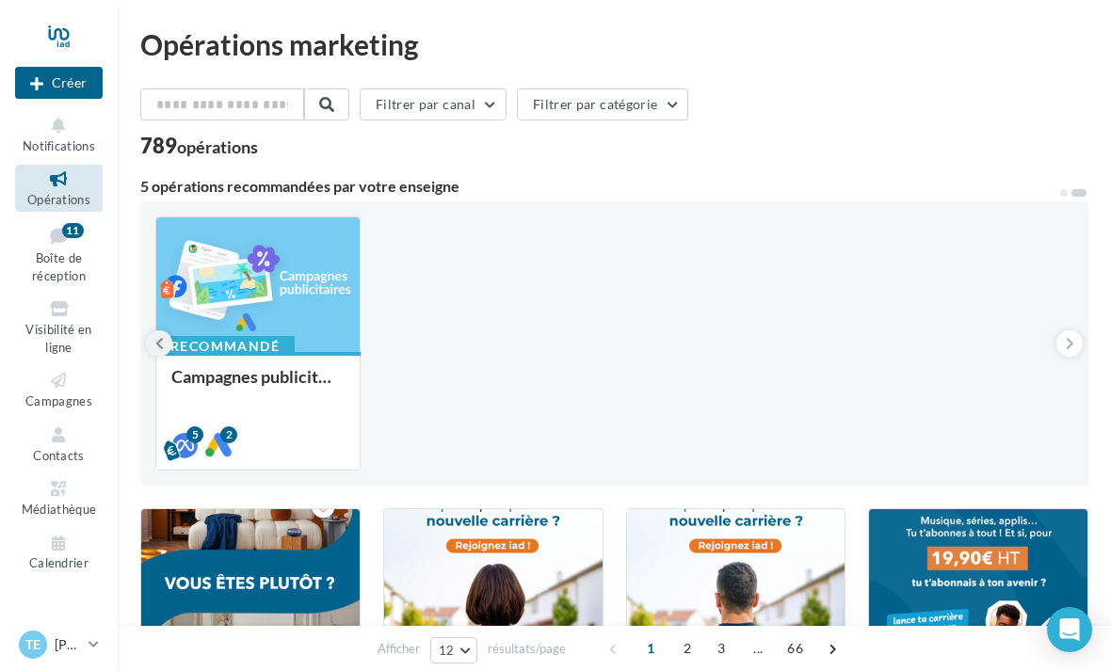
click at [166, 349] on button at bounding box center [159, 344] width 26 height 26
